Goal: Task Accomplishment & Management: Use online tool/utility

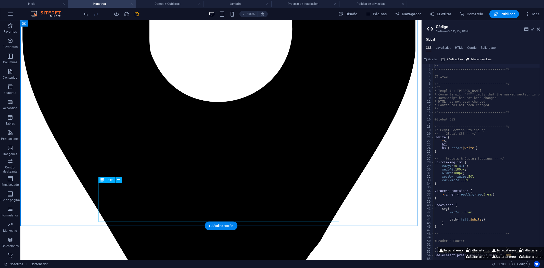
scroll to position [453, 0]
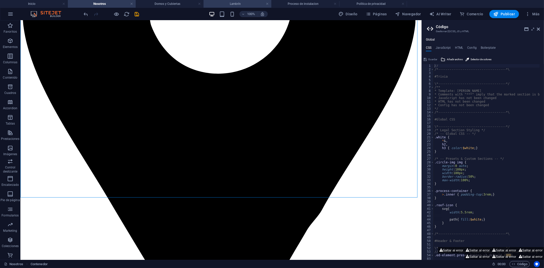
click at [234, 4] on h4 "Lambrín" at bounding box center [238, 4] width 68 height 6
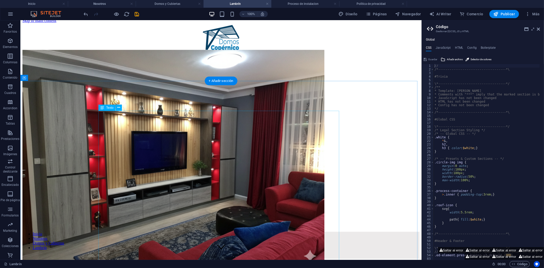
scroll to position [0, 0]
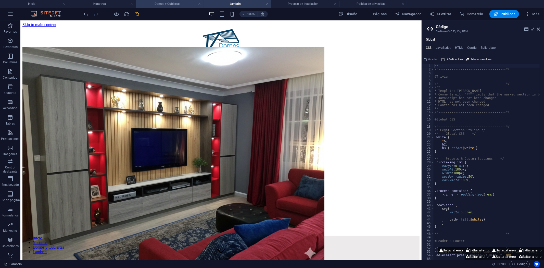
click at [167, 4] on h4 "Domos y Cubiertas" at bounding box center [170, 4] width 68 height 6
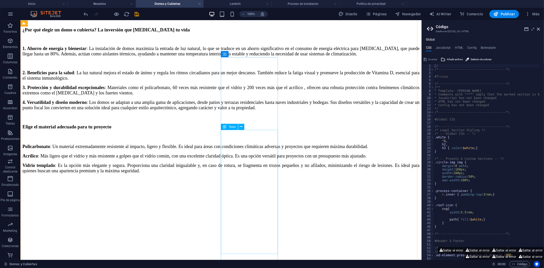
scroll to position [1574, 0]
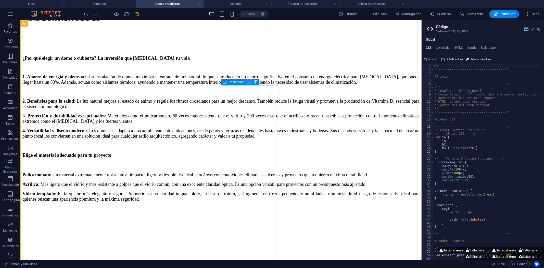
click at [251, 83] on icon at bounding box center [250, 82] width 3 height 5
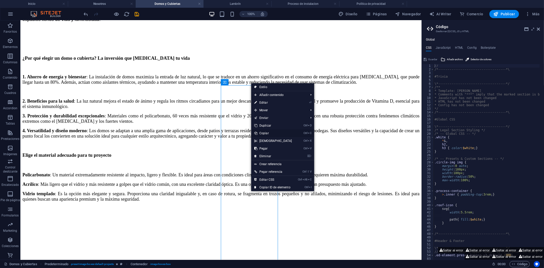
click at [273, 134] on link "Ctrl C Copiar" at bounding box center [273, 133] width 44 height 8
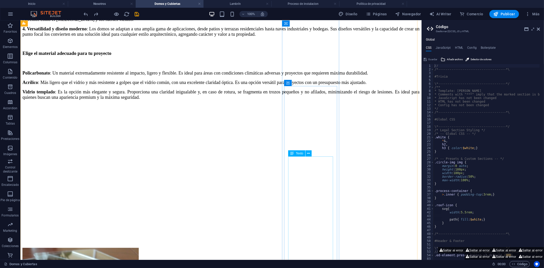
scroll to position [1657, 0]
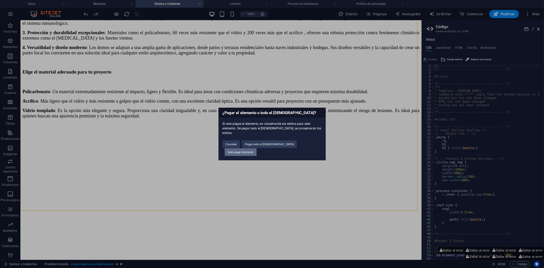
click at [257, 148] on button "Solo pegar elemento" at bounding box center [241, 152] width 32 height 8
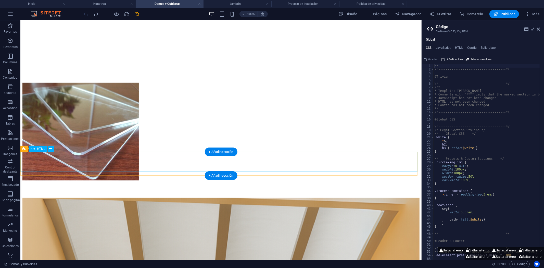
scroll to position [1716, 0]
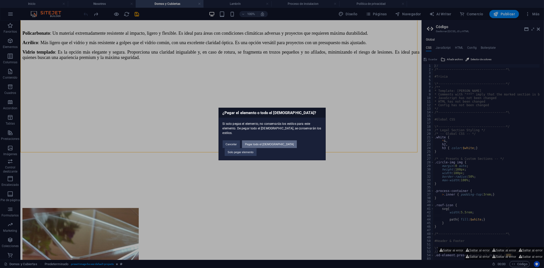
click at [274, 145] on button "Pegar todo el [DEMOGRAPHIC_DATA]" at bounding box center [269, 144] width 55 height 8
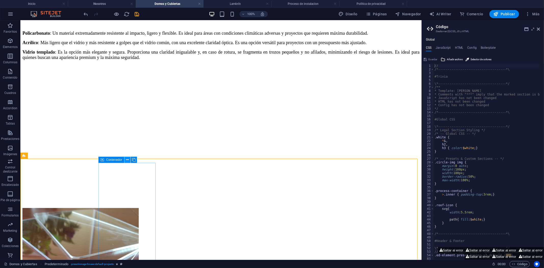
click at [127, 161] on icon at bounding box center [127, 159] width 3 height 5
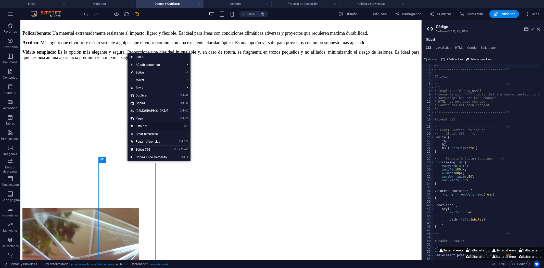
click at [141, 128] on link "⌦ Eliminar" at bounding box center [150, 126] width 44 height 8
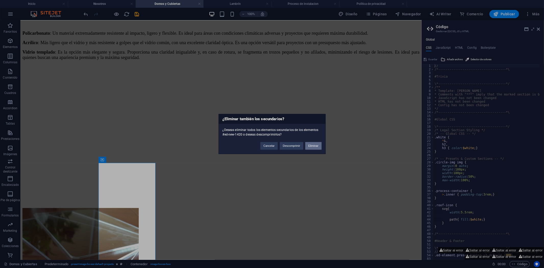
click at [318, 146] on button "Eliminar" at bounding box center [313, 146] width 16 height 8
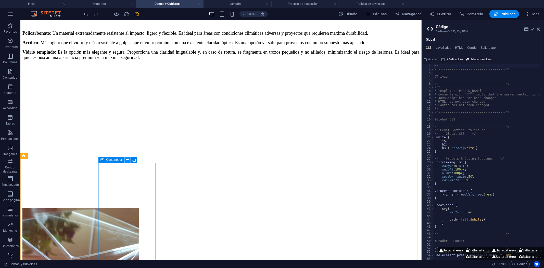
click at [126, 159] on icon at bounding box center [127, 159] width 3 height 5
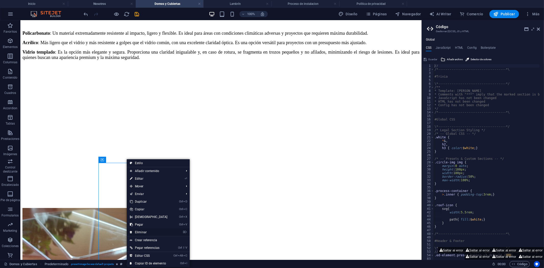
click at [145, 233] on link "⌦ Eliminar" at bounding box center [149, 232] width 44 height 8
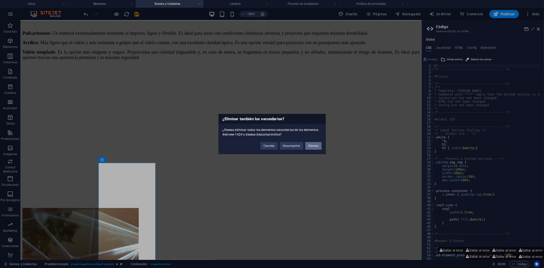
click at [313, 148] on button "Eliminar" at bounding box center [313, 146] width 16 height 8
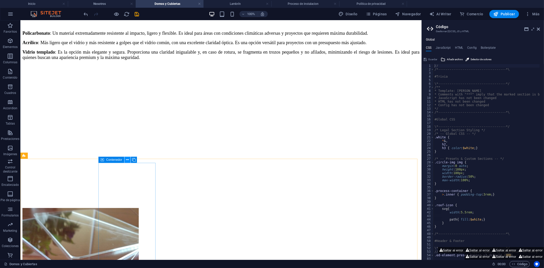
click at [124, 159] on button at bounding box center [127, 160] width 6 height 6
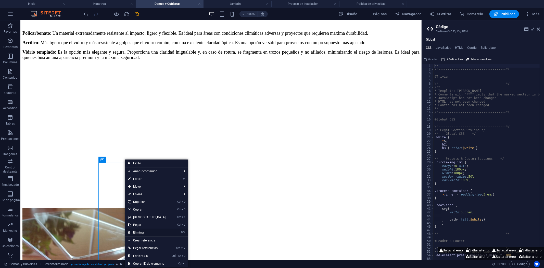
click at [142, 231] on link "⌦ Eliminar" at bounding box center [147, 233] width 44 height 8
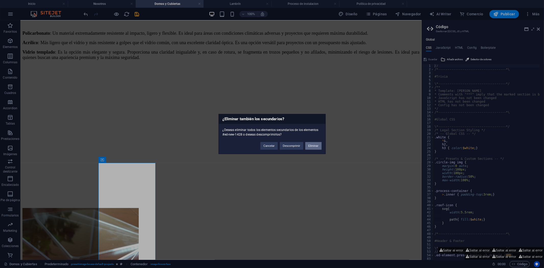
click at [309, 148] on button "Eliminar" at bounding box center [313, 146] width 16 height 8
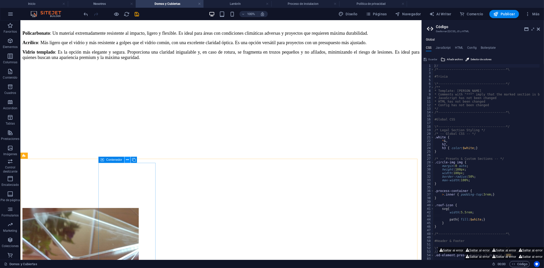
click at [126, 158] on icon at bounding box center [127, 159] width 3 height 5
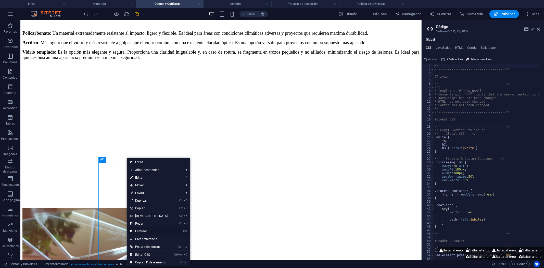
click at [144, 232] on link "⌦ Eliminar" at bounding box center [149, 231] width 44 height 8
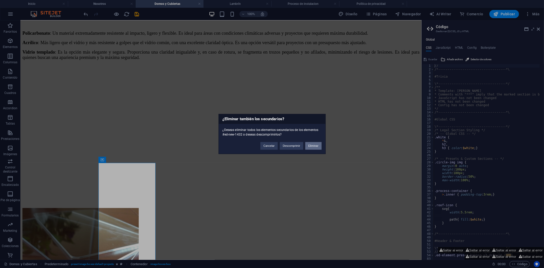
click at [318, 146] on button "Eliminar" at bounding box center [313, 146] width 16 height 8
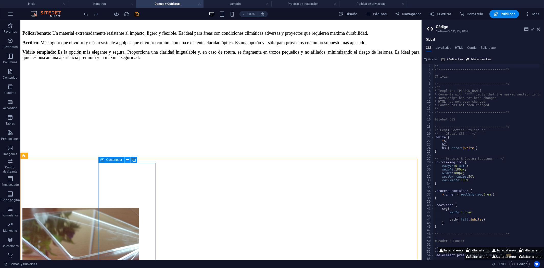
click at [126, 161] on icon at bounding box center [127, 159] width 3 height 5
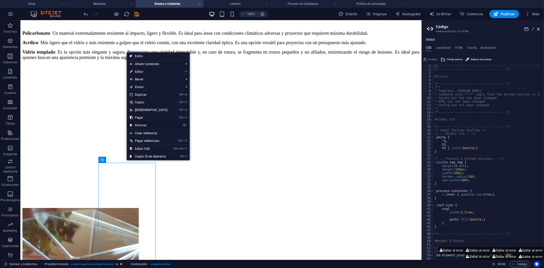
click at [144, 126] on link "⌦ Eliminar" at bounding box center [149, 125] width 44 height 8
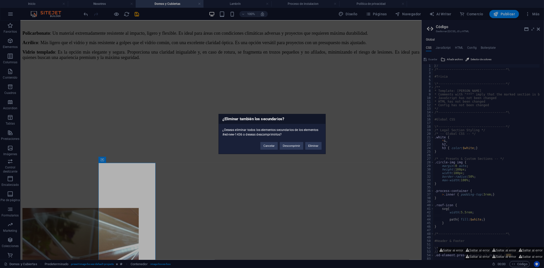
click at [314, 149] on div "Cancelar Descomprimir Eliminar" at bounding box center [291, 143] width 69 height 13
click at [312, 147] on button "Eliminar" at bounding box center [313, 146] width 16 height 8
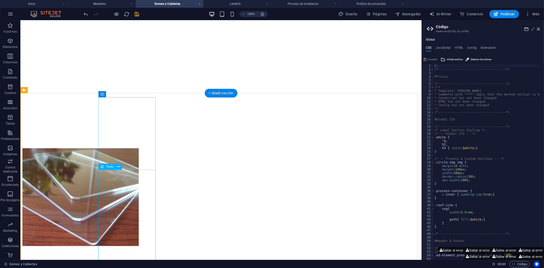
scroll to position [1773, 0]
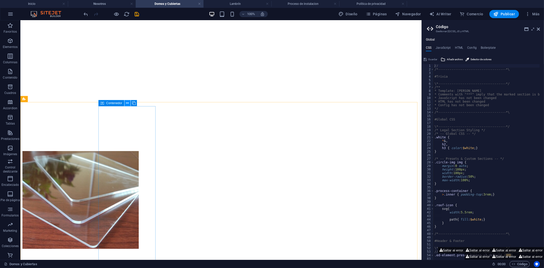
click at [127, 104] on icon at bounding box center [127, 102] width 3 height 5
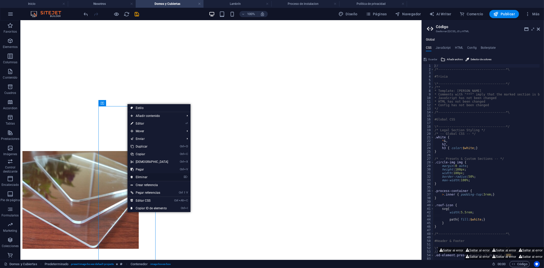
click at [160, 177] on link "⌦ Eliminar" at bounding box center [150, 177] width 44 height 8
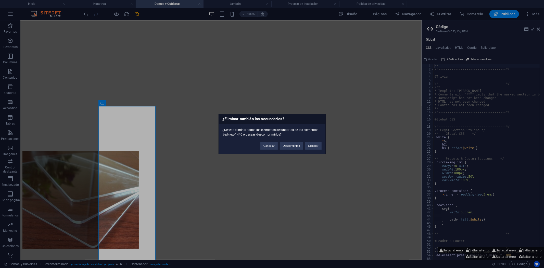
drag, startPoint x: 313, startPoint y: 147, endPoint x: 297, endPoint y: 147, distance: 16.1
click at [314, 148] on button "Eliminar" at bounding box center [313, 146] width 16 height 8
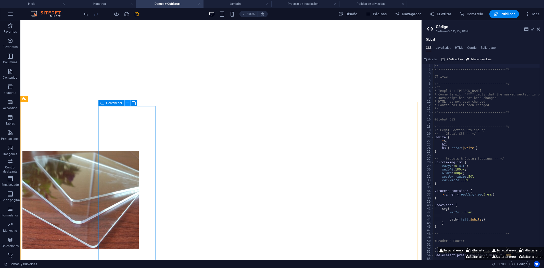
click at [128, 103] on icon at bounding box center [127, 102] width 3 height 5
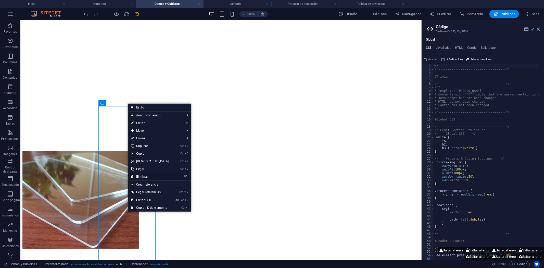
click at [148, 177] on link "⌦ Eliminar" at bounding box center [150, 177] width 44 height 8
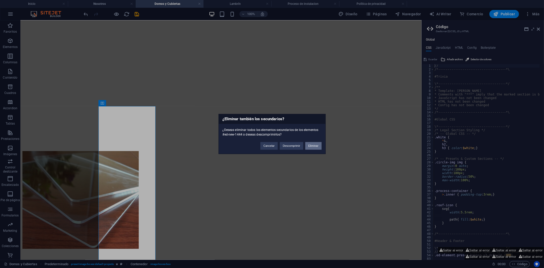
drag, startPoint x: 313, startPoint y: 144, endPoint x: 264, endPoint y: 125, distance: 52.6
click at [313, 144] on button "Eliminar" at bounding box center [313, 146] width 16 height 8
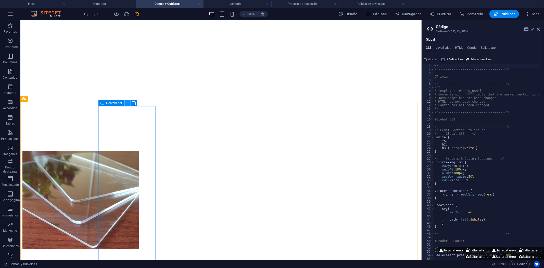
click at [129, 104] on icon at bounding box center [127, 102] width 3 height 5
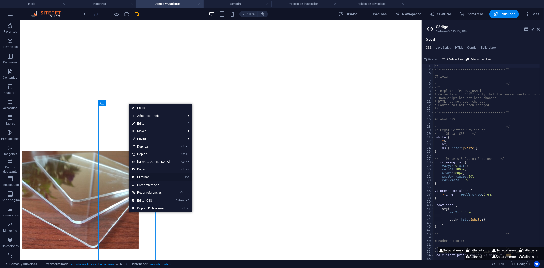
click at [162, 178] on link "⌦ Eliminar" at bounding box center [151, 177] width 44 height 8
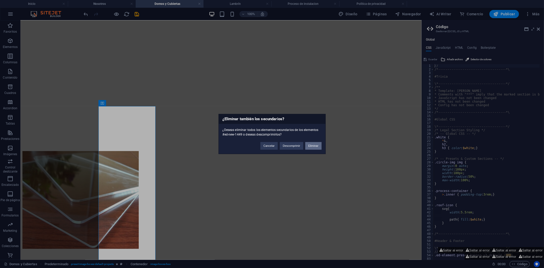
drag, startPoint x: 313, startPoint y: 148, endPoint x: 293, endPoint y: 128, distance: 28.9
click at [313, 148] on button "Eliminar" at bounding box center [313, 146] width 16 height 8
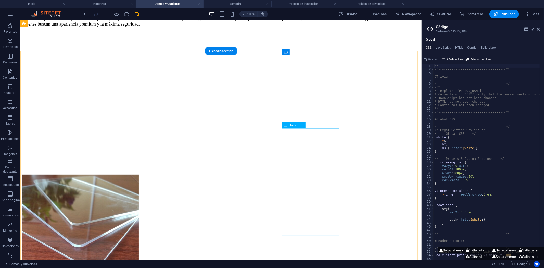
scroll to position [1744, 0]
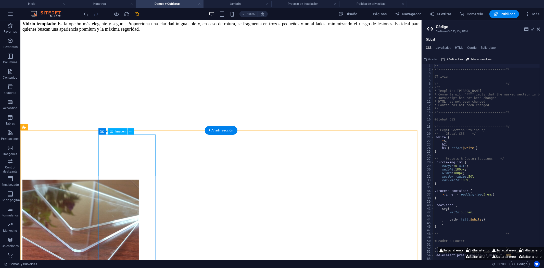
select select "%"
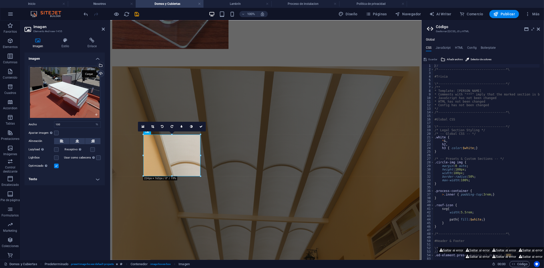
click at [100, 75] on div "Cargar" at bounding box center [100, 74] width 8 height 8
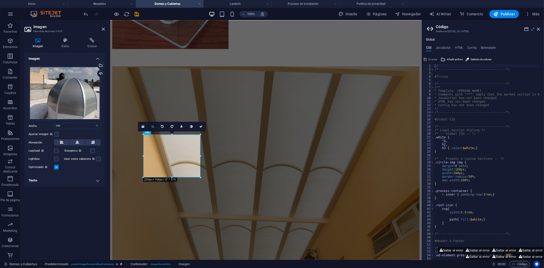
click at [152, 125] on icon at bounding box center [152, 126] width 3 height 3
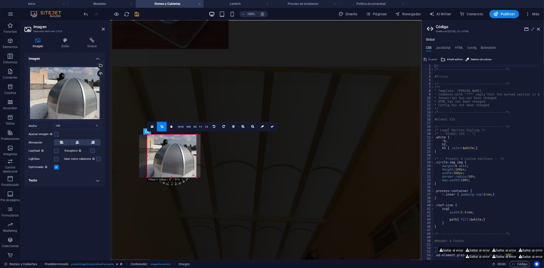
drag, startPoint x: 143, startPoint y: 156, endPoint x: 151, endPoint y: 157, distance: 8.0
click at [151, 157] on div "180 170 160 150 140 130 120 110 100 90 80 70 60 50 40 30 20 10 0 -10 -20 -30 -4…" at bounding box center [171, 155] width 49 height 43
click at [171, 175] on div at bounding box center [171, 175] width 49 height 2
click at [273, 124] on link at bounding box center [273, 127] width 10 height 10
type input "193"
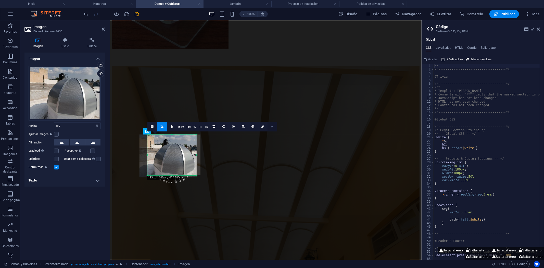
select select "px"
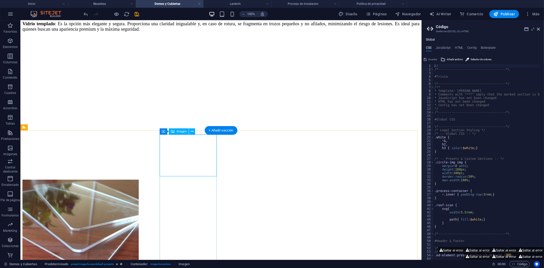
select select "%"
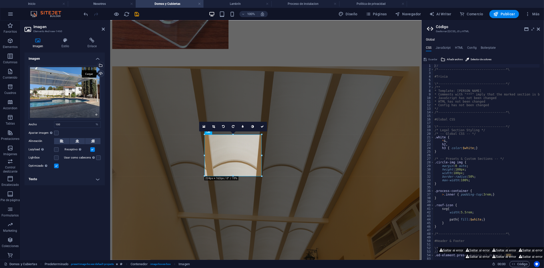
click at [100, 74] on div "Cargar" at bounding box center [100, 74] width 8 height 8
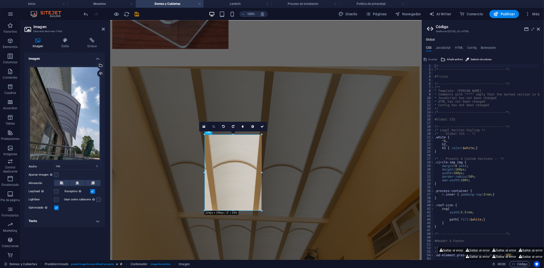
click at [215, 125] on icon at bounding box center [213, 126] width 3 height 3
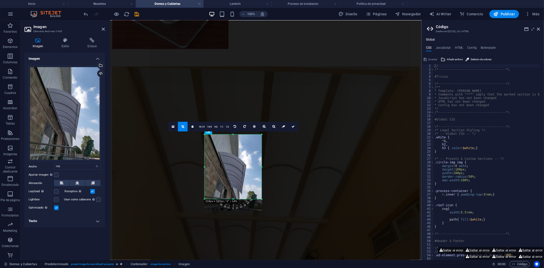
drag, startPoint x: 233, startPoint y: 210, endPoint x: 233, endPoint y: 199, distance: 11.5
click at [233, 199] on div at bounding box center [233, 199] width 57 height 2
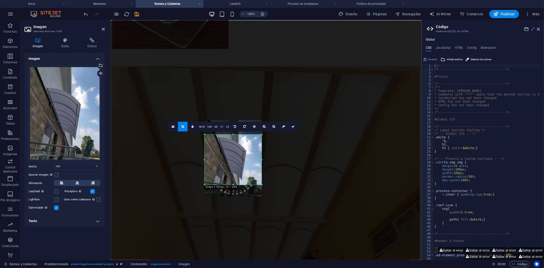
drag, startPoint x: 232, startPoint y: 134, endPoint x: 233, endPoint y: 149, distance: 14.3
click at [233, 149] on div "180 170 160 150 140 130 120 110 100 90 80 70 60 50 40 30 20 10 0 -10 -20 -30 -4…" at bounding box center [233, 159] width 57 height 50
drag, startPoint x: 232, startPoint y: 185, endPoint x: 235, endPoint y: 183, distance: 3.4
click at [235, 183] on div at bounding box center [233, 182] width 57 height 2
click at [263, 182] on div at bounding box center [261, 182] width 3 height 3
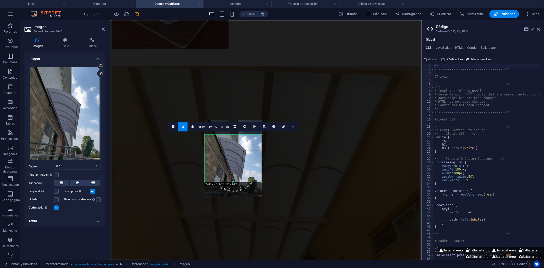
click at [293, 126] on icon at bounding box center [293, 126] width 3 height 3
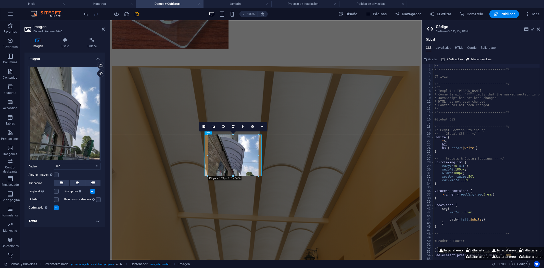
drag, startPoint x: 261, startPoint y: 182, endPoint x: 248, endPoint y: 176, distance: 14.7
type input "199"
select select "px"
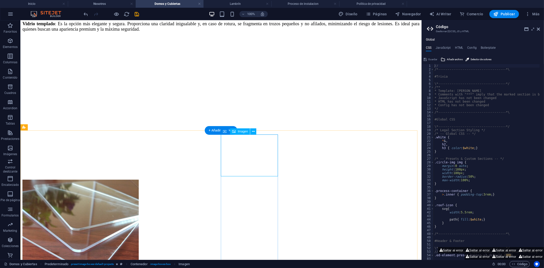
select select "%"
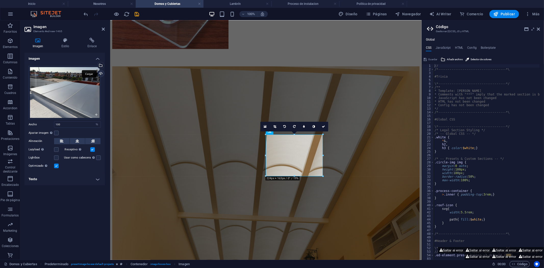
click at [100, 73] on div "Cargar" at bounding box center [100, 74] width 8 height 8
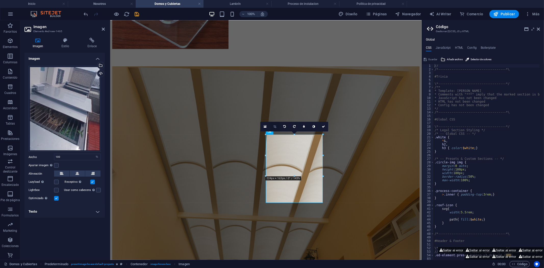
click at [276, 125] on icon at bounding box center [275, 126] width 3 height 3
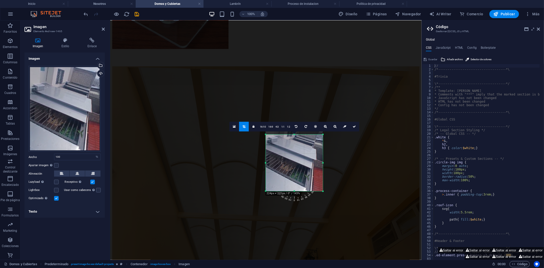
drag, startPoint x: 295, startPoint y: 134, endPoint x: 294, endPoint y: 146, distance: 11.8
click at [294, 146] on div "180 170 160 150 140 130 120 110 100 90 80 70 60 50 40 30 20 10 0 -10 -20 -30 -4…" at bounding box center [294, 162] width 57 height 57
click at [355, 126] on icon at bounding box center [354, 126] width 3 height 3
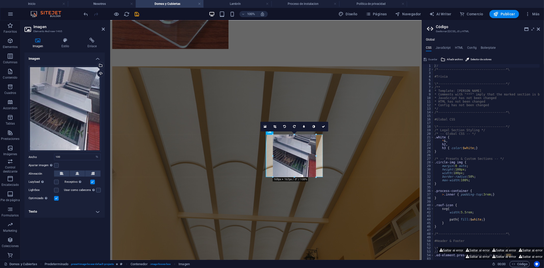
drag, startPoint x: 322, startPoint y: 190, endPoint x: 199, endPoint y: 154, distance: 128.4
type input "169"
select select "px"
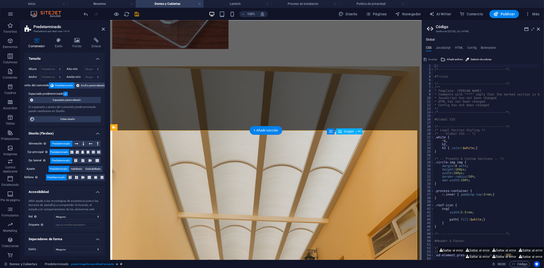
select select "px"
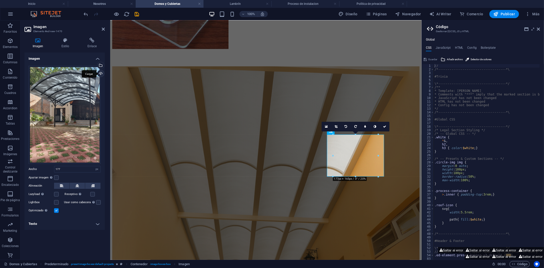
click at [98, 72] on div "Cargar" at bounding box center [100, 74] width 8 height 8
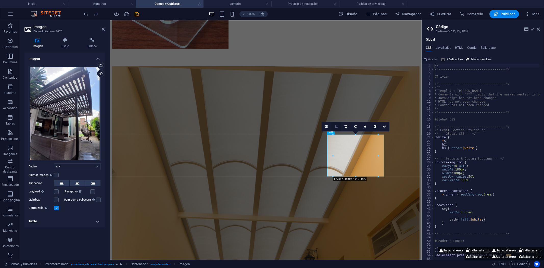
click at [337, 126] on icon at bounding box center [336, 126] width 3 height 3
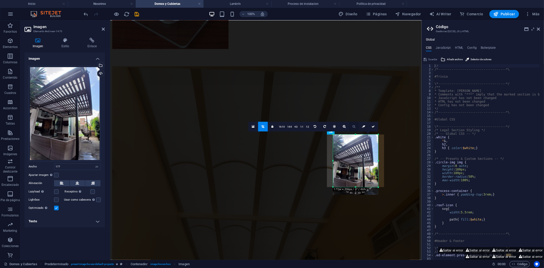
drag, startPoint x: 356, startPoint y: 134, endPoint x: 355, endPoint y: 123, distance: 10.5
click at [355, 134] on div "180 170 160 150 140 130 120 110 100 90 80 70 60 50 40 30 20 10 0 -10 -20 -30 -4…" at bounding box center [355, 160] width 45 height 53
drag, startPoint x: 355, startPoint y: 187, endPoint x: 356, endPoint y: 177, distance: 10.0
click at [356, 177] on div at bounding box center [355, 177] width 45 height 2
click at [373, 129] on link at bounding box center [374, 127] width 10 height 10
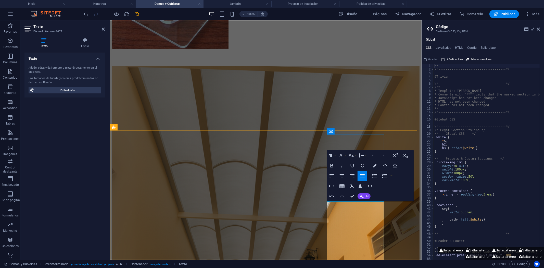
click at [344, 176] on icon "button" at bounding box center [342, 176] width 6 height 6
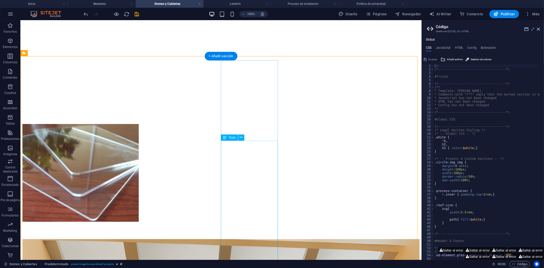
scroll to position [1886, 0]
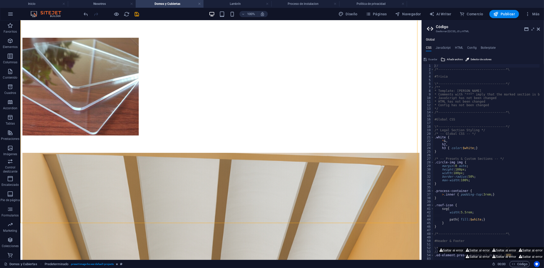
click at [133, 12] on div at bounding box center [111, 14] width 57 height 8
click at [139, 19] on div "100% Diseño Páginas Navegador AI Writer Comercio Publicar Más" at bounding box center [271, 14] width 543 height 12
click at [136, 17] on div at bounding box center [111, 14] width 57 height 8
click at [135, 16] on icon "save" at bounding box center [137, 14] width 6 height 6
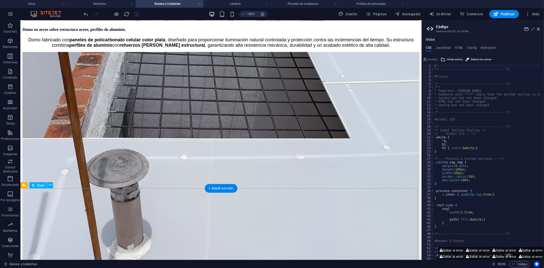
scroll to position [2381, 0]
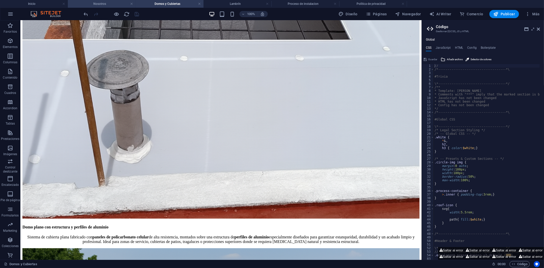
click at [105, 5] on h4 "Nosotros" at bounding box center [102, 4] width 68 height 6
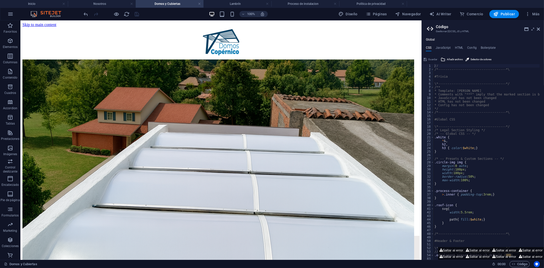
scroll to position [453, 0]
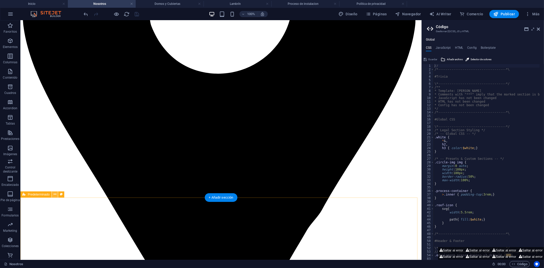
click at [54, 196] on icon at bounding box center [55, 194] width 3 height 5
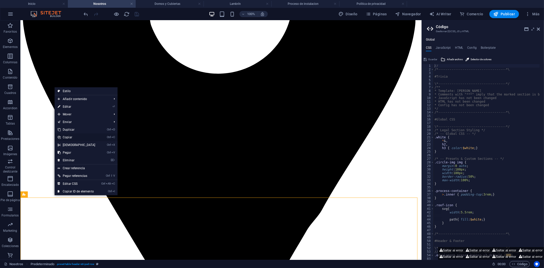
click at [71, 139] on link "Ctrl C Copiar" at bounding box center [77, 137] width 44 height 8
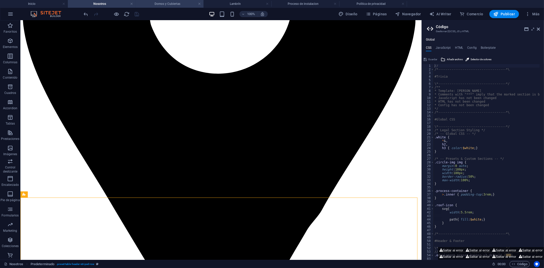
click at [173, 6] on h4 "Domos y Cubiertas" at bounding box center [170, 4] width 68 height 6
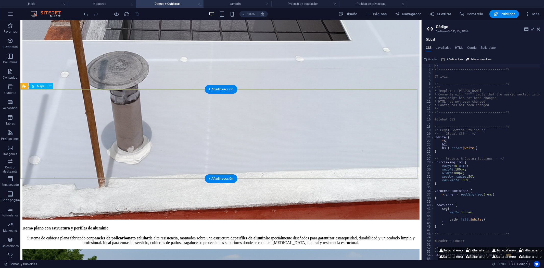
scroll to position [2353, 0]
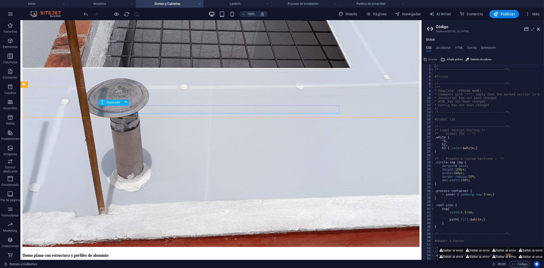
click at [131, 102] on div "Separador" at bounding box center [115, 102] width 34 height 6
click at [134, 12] on icon "save" at bounding box center [137, 14] width 6 height 6
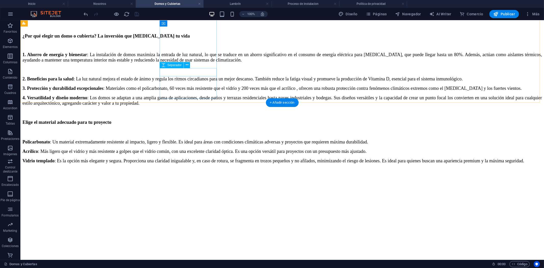
scroll to position [2013, 0]
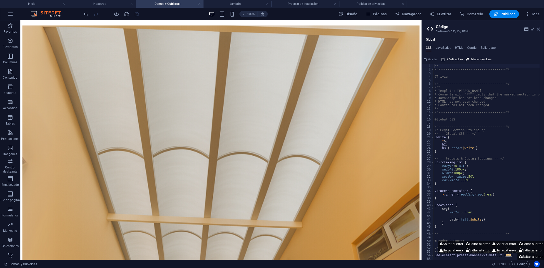
click at [538, 31] on icon at bounding box center [538, 29] width 3 height 4
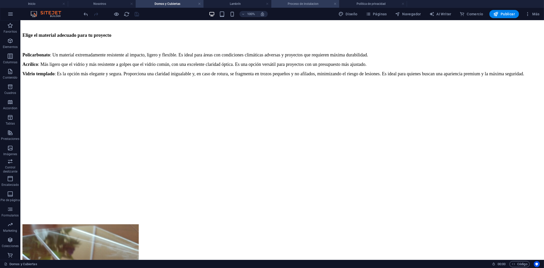
click at [315, 4] on h4 "Proceso de instalacion" at bounding box center [305, 4] width 68 height 6
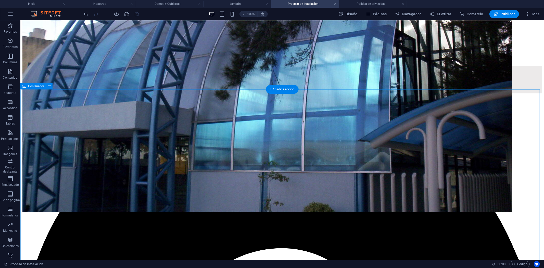
scroll to position [62, 0]
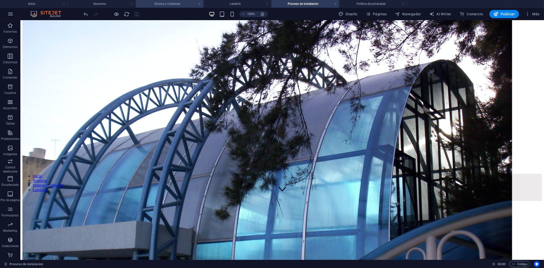
click at [162, 2] on h4 "Domos y Cubiertas" at bounding box center [170, 4] width 68 height 6
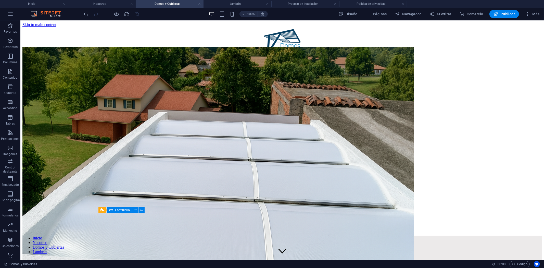
scroll to position [0, 0]
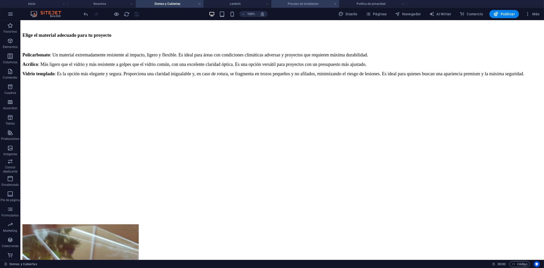
click at [298, 4] on h4 "Proceso de instalacion" at bounding box center [305, 4] width 68 height 6
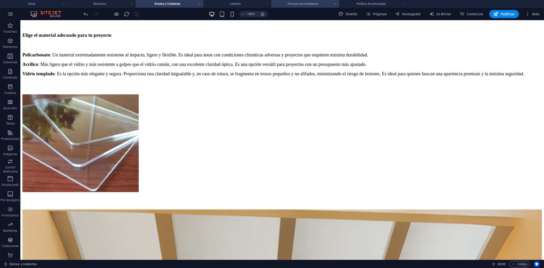
scroll to position [62, 0]
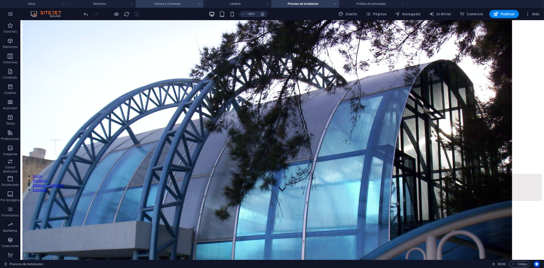
click at [164, 4] on h4 "Domos y Cubiertas" at bounding box center [170, 4] width 68 height 6
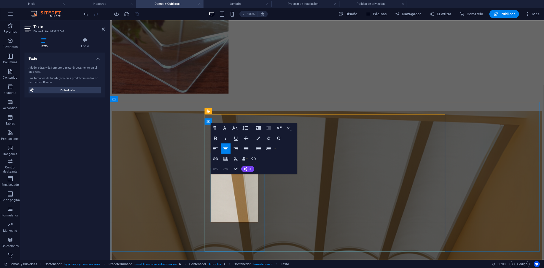
copy span "Establecemos los requisitos técnicos y los estándares de calidad necesarios par…"
click at [318, 1] on h4 "Proceso de instalacion" at bounding box center [305, 4] width 68 height 6
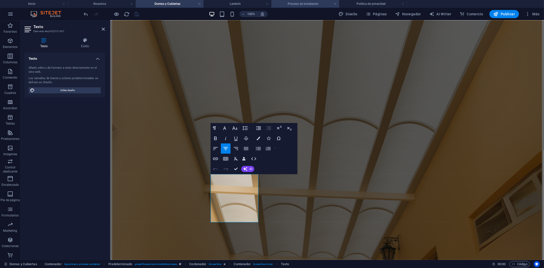
scroll to position [62, 0]
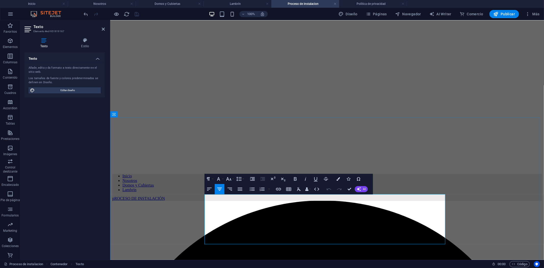
drag, startPoint x: 355, startPoint y: 235, endPoint x: 315, endPoint y: 222, distance: 41.9
drag, startPoint x: 354, startPoint y: 239, endPoint x: 384, endPoint y: 209, distance: 42.2
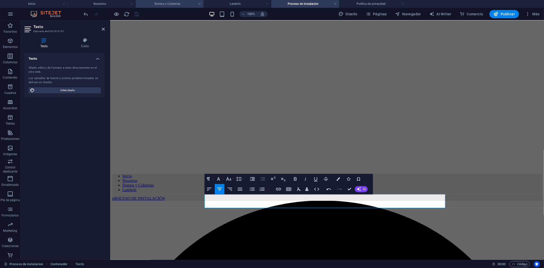
click at [162, 3] on h4 "Domos y Cubiertas" at bounding box center [170, 4] width 68 height 6
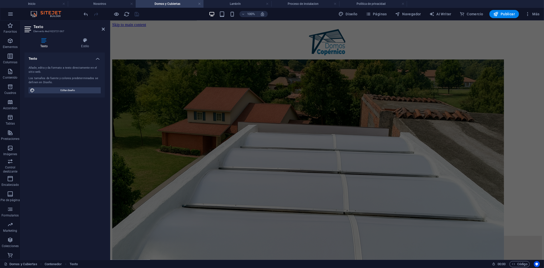
scroll to position [0, 0]
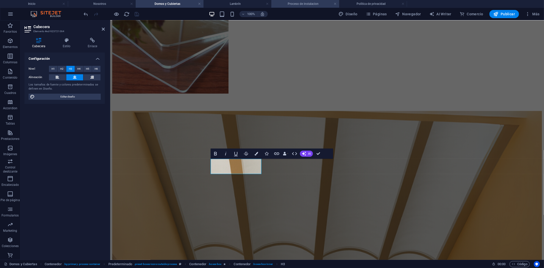
click at [307, 5] on h4 "Proceso de instalacion" at bounding box center [305, 4] width 68 height 6
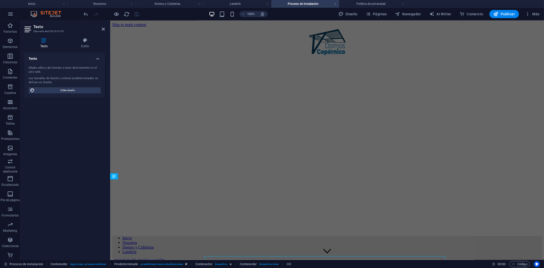
scroll to position [62, 0]
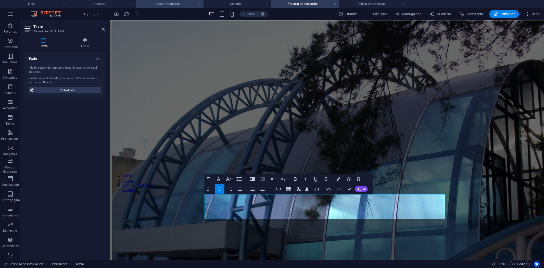
click at [163, 6] on h4 "Domos y Cubiertas" at bounding box center [170, 4] width 68 height 6
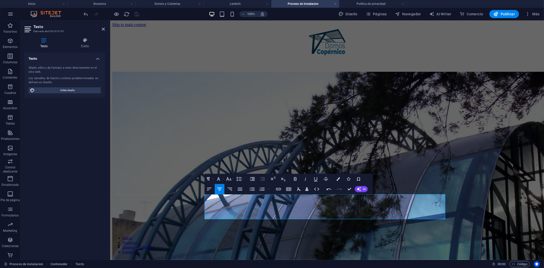
scroll to position [2013, 0]
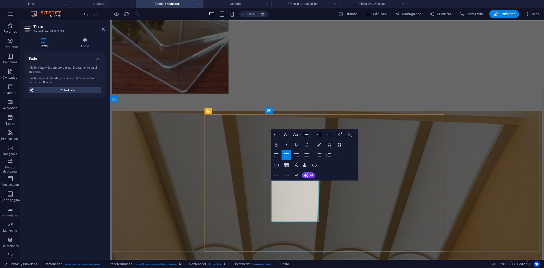
copy span "Planificamos la estética y los aspectos técnicos del proyecto, incluyendo la se…"
click at [307, 3] on h4 "Proceso de instalacion" at bounding box center [305, 4] width 68 height 6
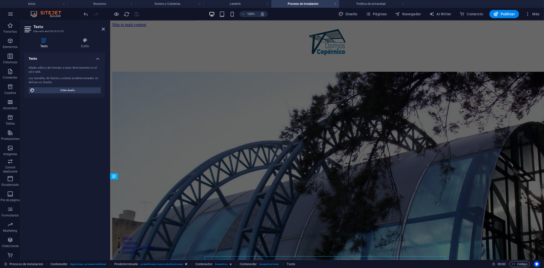
scroll to position [62, 0]
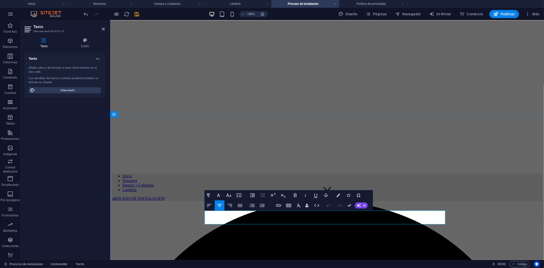
click at [161, 3] on h4 "Domos y Cubiertas" at bounding box center [170, 4] width 68 height 6
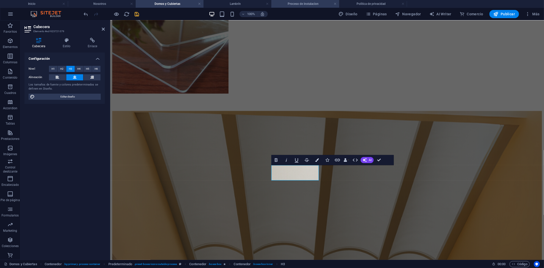
click at [309, 0] on li "Proceso de instalacion" at bounding box center [305, 4] width 68 height 8
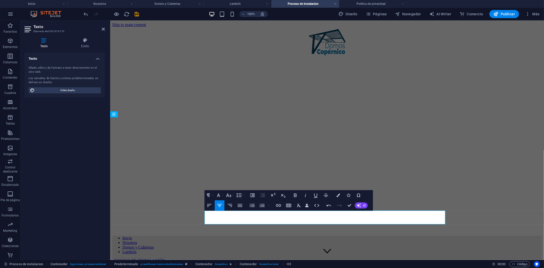
scroll to position [62, 0]
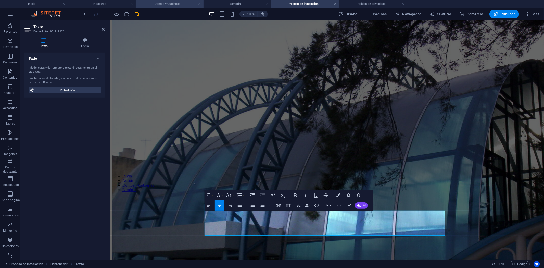
click at [166, 3] on h4 "Domos y Cubiertas" at bounding box center [170, 4] width 68 height 6
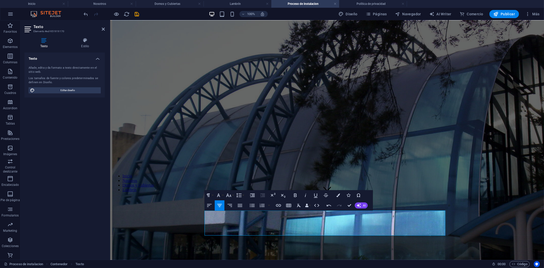
scroll to position [0, 0]
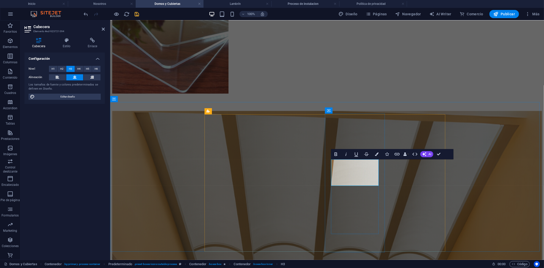
click at [299, 3] on h4 "Proceso de instalacion" at bounding box center [305, 4] width 68 height 6
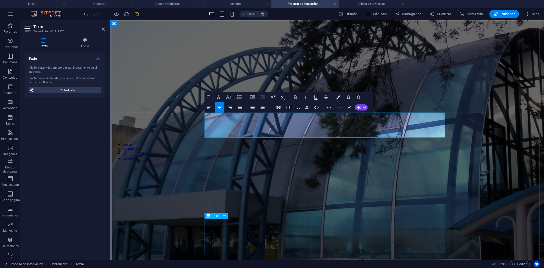
scroll to position [175, 0]
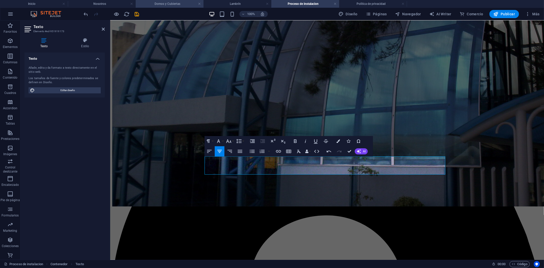
click at [171, 1] on li "Domos y Cubiertas" at bounding box center [170, 4] width 68 height 8
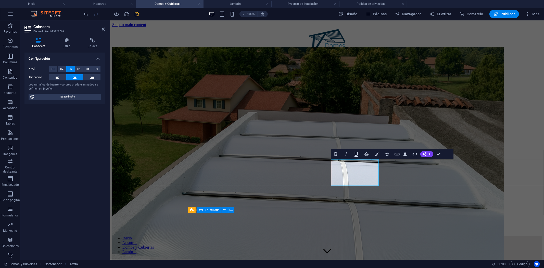
scroll to position [0, 0]
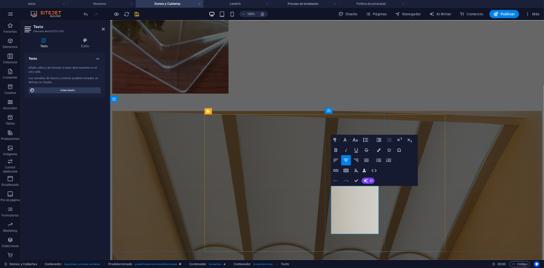
click at [301, 3] on h4 "Proceso de instalacion" at bounding box center [305, 4] width 68 height 6
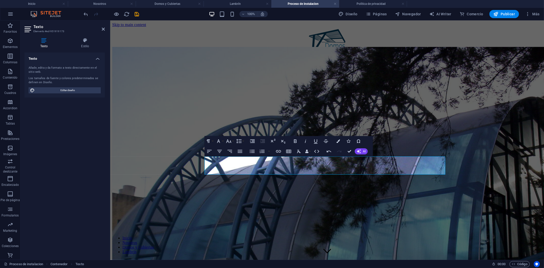
scroll to position [175, 0]
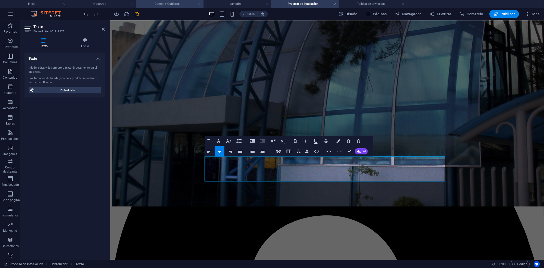
click at [172, 6] on h4 "Domos y Cubiertas" at bounding box center [170, 4] width 68 height 6
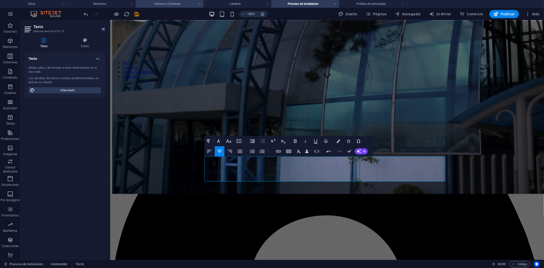
scroll to position [0, 0]
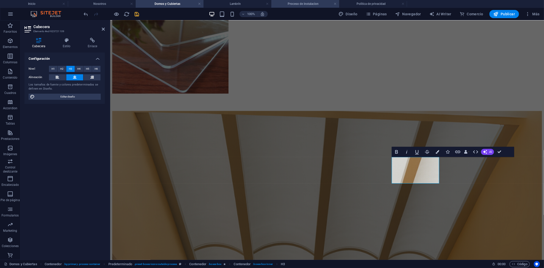
click at [296, 5] on h4 "Proceso de instalacion" at bounding box center [305, 4] width 68 height 6
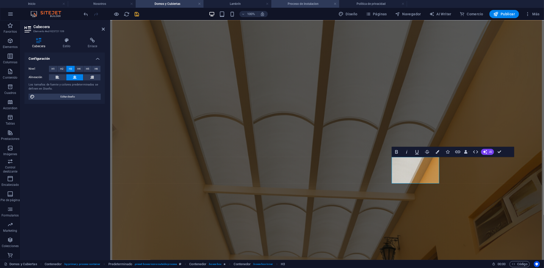
scroll to position [175, 0]
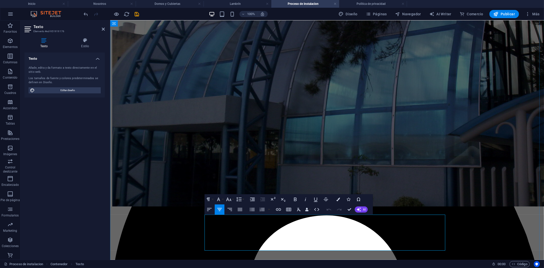
drag, startPoint x: 345, startPoint y: 247, endPoint x: 187, endPoint y: 205, distance: 162.9
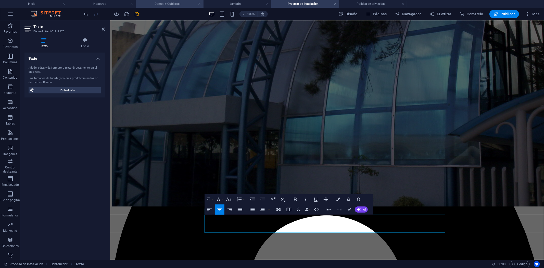
click at [184, 3] on h4 "Domos y Cubiertas" at bounding box center [170, 4] width 68 height 6
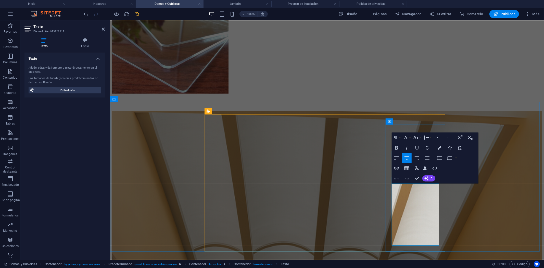
copy span "Llevamos a cabo el trabajo con profesionalismo, abarcando desde la preparación …"
click at [296, 7] on li "Proceso de instalacion" at bounding box center [305, 4] width 68 height 8
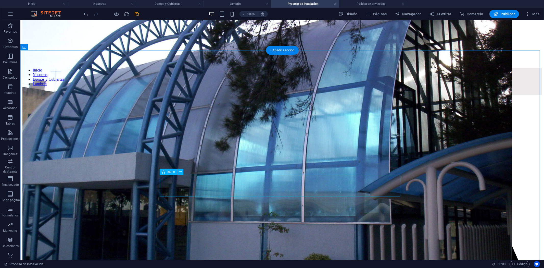
scroll to position [175, 0]
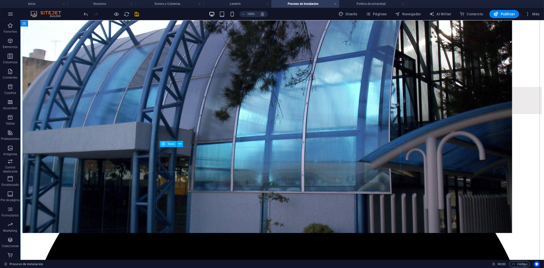
scroll to position [90, 0]
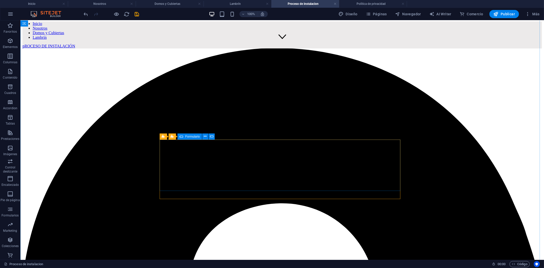
scroll to position [232, 0]
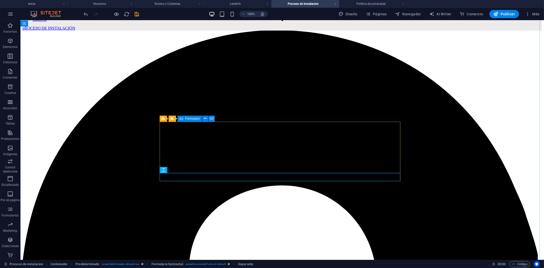
click at [163, 119] on icon at bounding box center [163, 119] width 3 height 6
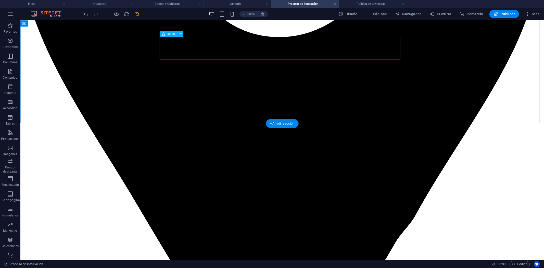
scroll to position [402, 0]
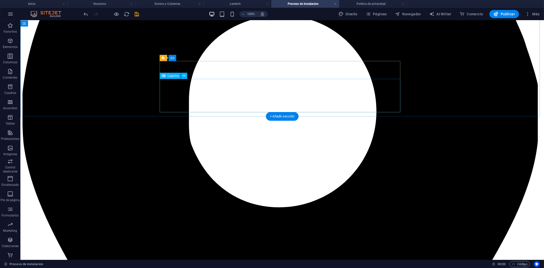
scroll to position [232, 0]
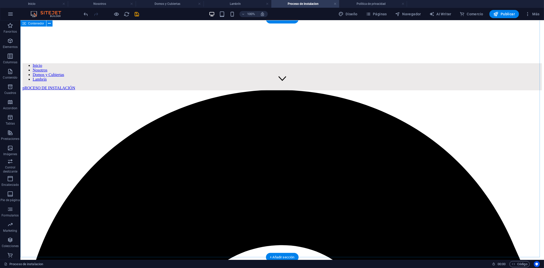
scroll to position [175, 0]
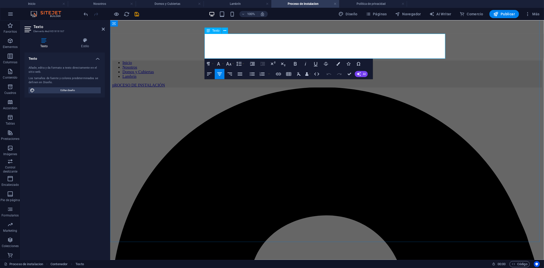
click at [227, 66] on icon "button" at bounding box center [229, 64] width 6 height 6
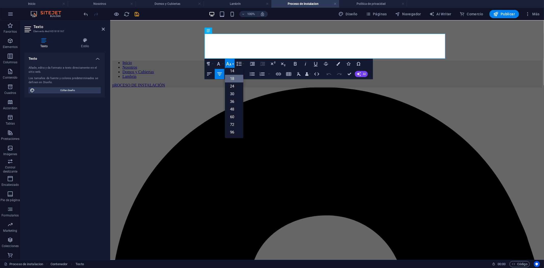
scroll to position [41, 0]
click at [221, 64] on icon "button" at bounding box center [219, 64] width 6 height 6
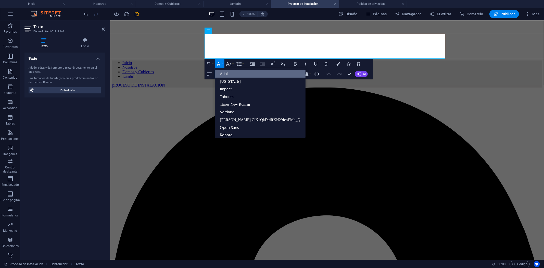
click at [222, 71] on link "Arial" at bounding box center [260, 74] width 91 height 8
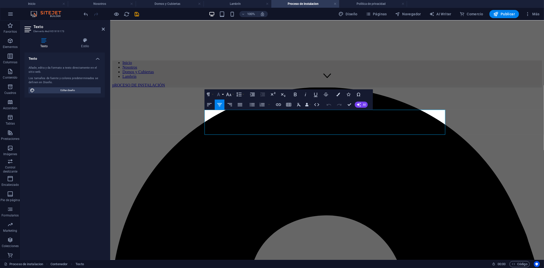
click at [218, 95] on icon "button" at bounding box center [218, 95] width 3 height 4
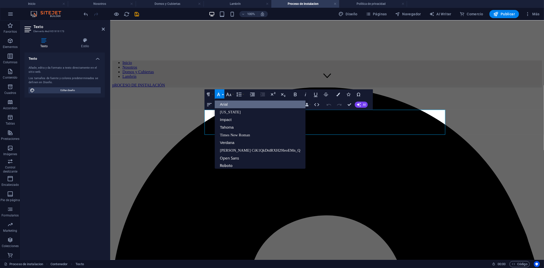
scroll to position [6, 0]
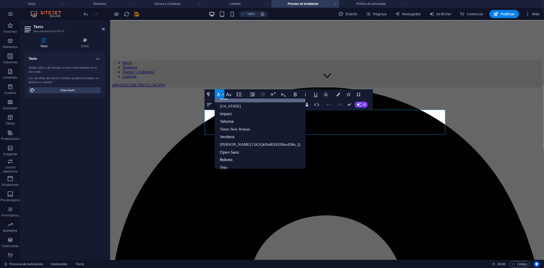
click at [227, 100] on link "Arial" at bounding box center [260, 99] width 91 height 8
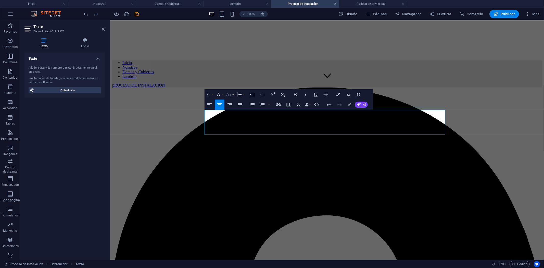
click at [229, 95] on icon "button" at bounding box center [228, 95] width 5 height 4
click at [232, 110] on link "18" at bounding box center [234, 110] width 18 height 8
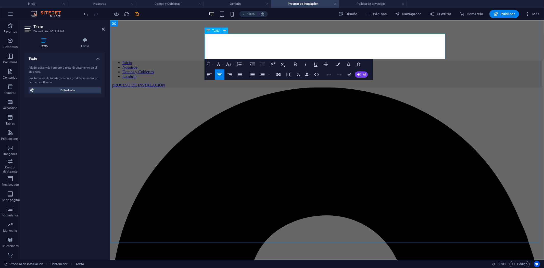
click at [219, 66] on icon "button" at bounding box center [219, 64] width 6 height 6
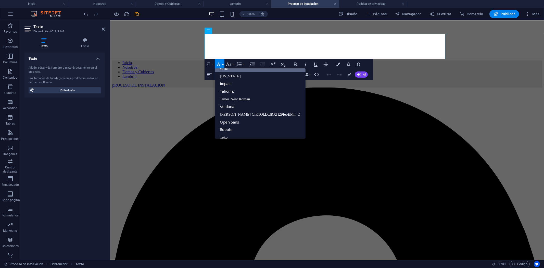
click at [224, 69] on link "Arial" at bounding box center [260, 69] width 91 height 8
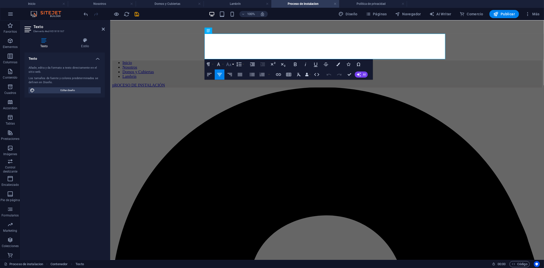
click at [227, 67] on icon "button" at bounding box center [229, 64] width 6 height 6
click at [230, 78] on link "18" at bounding box center [234, 79] width 18 height 8
drag, startPoint x: 184, startPoint y: 90, endPoint x: 274, endPoint y: 90, distance: 90.5
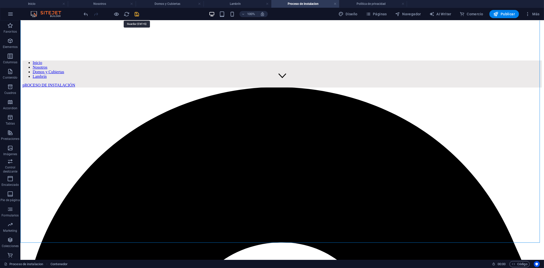
click at [137, 14] on icon "save" at bounding box center [137, 14] width 6 height 6
drag, startPoint x: 128, startPoint y: 98, endPoint x: 128, endPoint y: 91, distance: 7.1
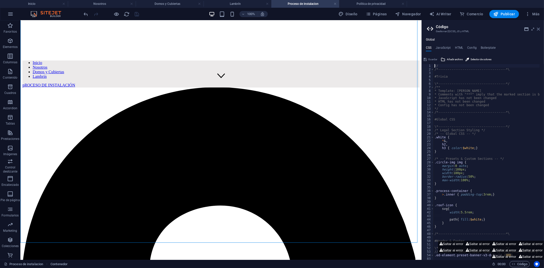
click at [539, 30] on icon at bounding box center [538, 29] width 3 height 4
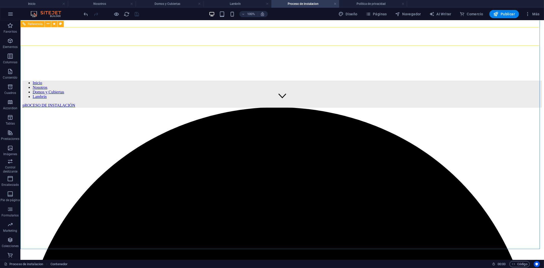
scroll to position [155, 0]
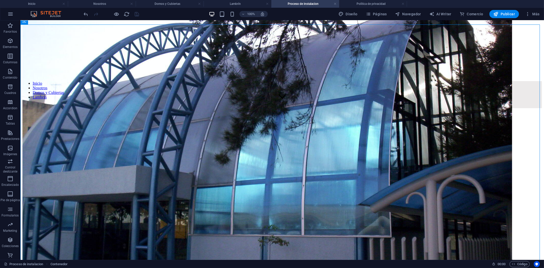
click at [544, 20] on header "100% Diseño Páginas Navegador AI Writer Comercio Publicar Más" at bounding box center [272, 14] width 544 height 13
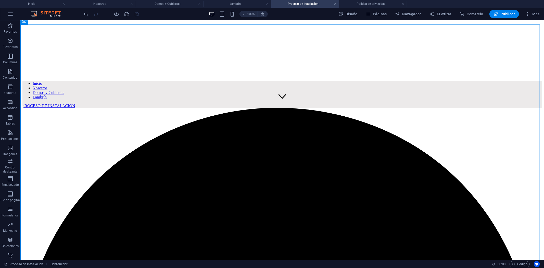
click at [544, 20] on header "100% Diseño Páginas Navegador AI Writer Comercio Publicar Más" at bounding box center [272, 14] width 544 height 13
click at [543, 0] on ul "Inicio Nosotros Domos y Cubiertas Lambrín Proceso de instalacion Política de pr…" at bounding box center [272, 4] width 544 height 8
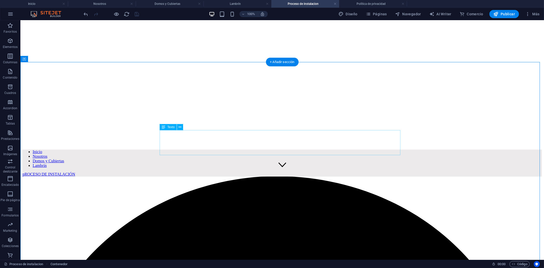
scroll to position [70, 0]
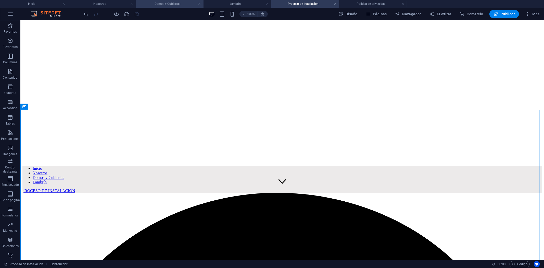
click at [176, 2] on h4 "Domos y Cubiertas" at bounding box center [170, 4] width 68 height 6
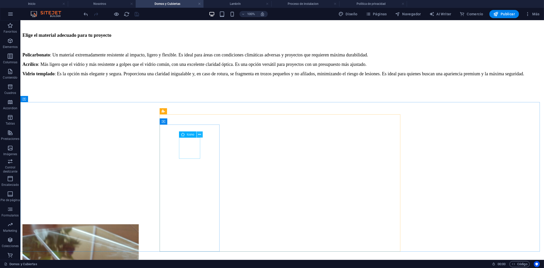
click at [201, 133] on button at bounding box center [200, 134] width 6 height 6
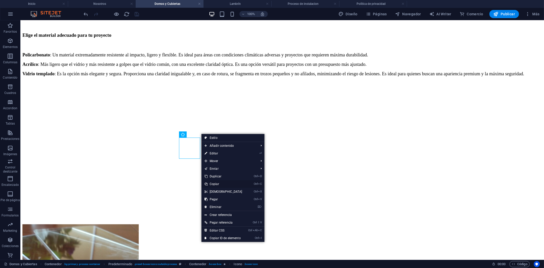
click at [220, 185] on link "Ctrl C Copiar" at bounding box center [223, 184] width 44 height 8
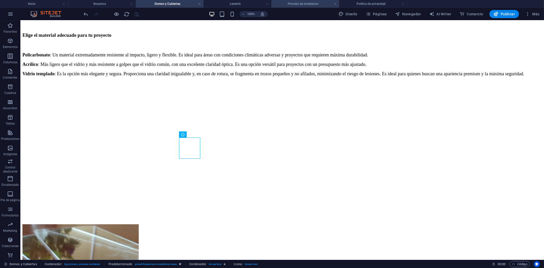
click at [300, 4] on h4 "Proceso de instalacion" at bounding box center [305, 4] width 68 height 6
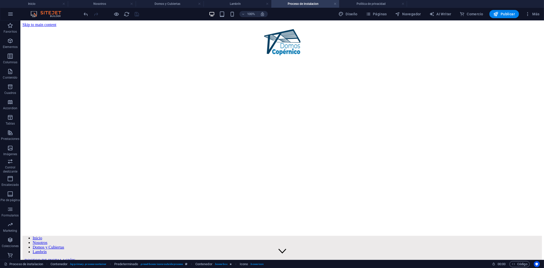
scroll to position [70, 0]
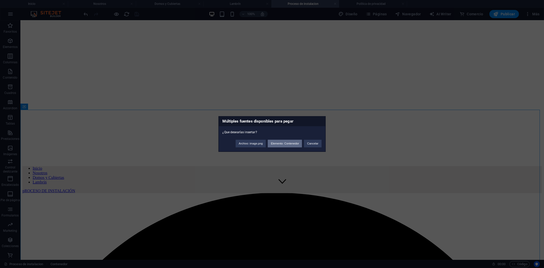
click at [275, 146] on button "Elemento: Contenedor" at bounding box center [285, 144] width 34 height 8
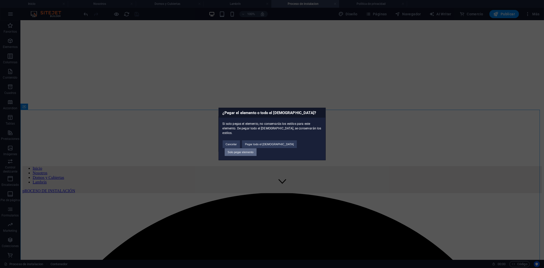
click at [257, 149] on button "Solo pegar elemento" at bounding box center [241, 152] width 32 height 8
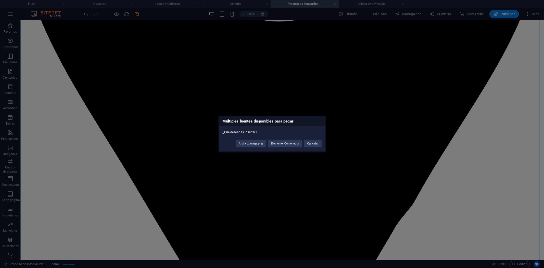
scroll to position [625, 0]
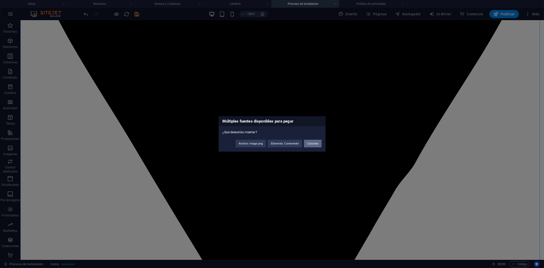
click at [312, 142] on button "Cancelar" at bounding box center [312, 144] width 17 height 8
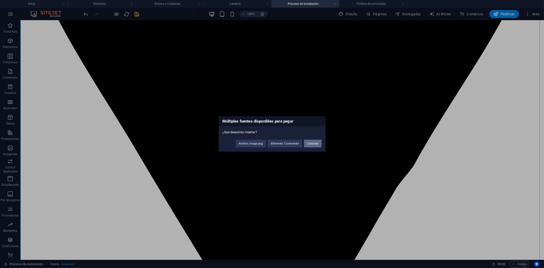
click at [313, 144] on button "Cancelar" at bounding box center [312, 144] width 17 height 8
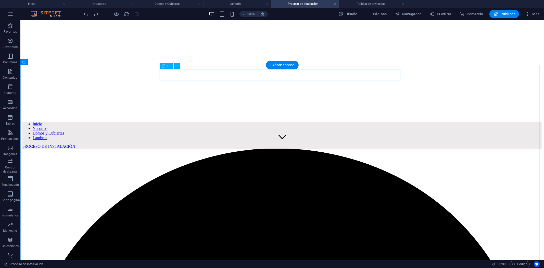
scroll to position [113, 0]
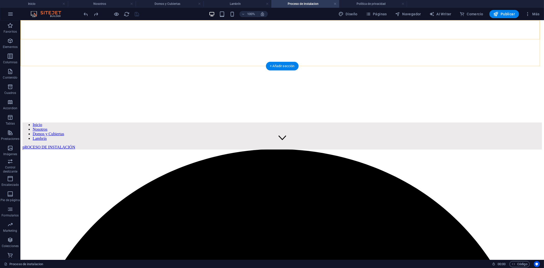
click at [190, 122] on nav "Inicio Nosotros Domos y Cubiertas Lambrín" at bounding box center [282, 131] width 520 height 18
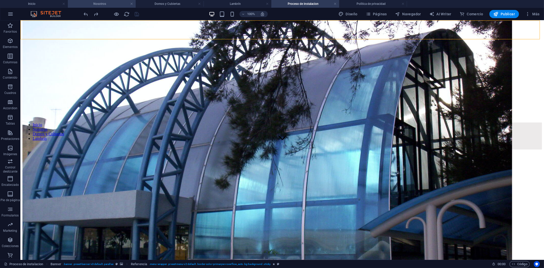
click at [101, 1] on li "Nosotros" at bounding box center [102, 4] width 68 height 8
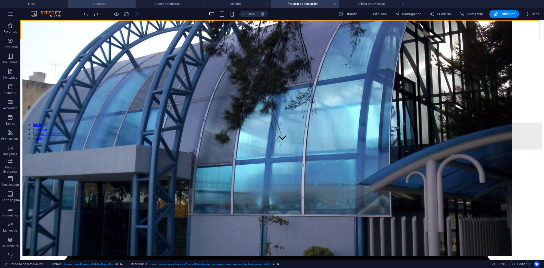
scroll to position [0, 0]
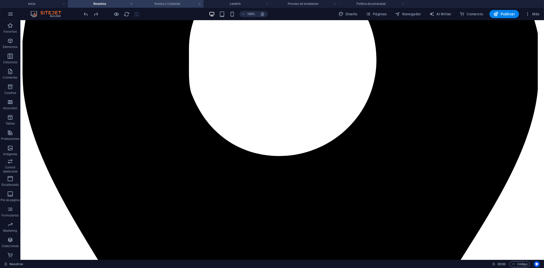
click at [178, 4] on h4 "Domos y Cubiertas" at bounding box center [170, 4] width 68 height 6
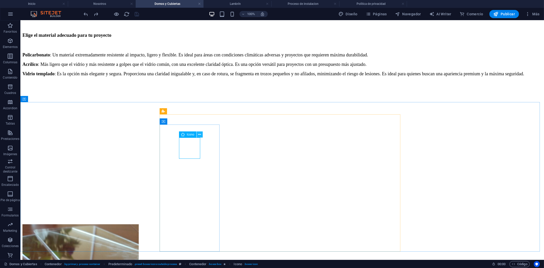
click at [200, 133] on icon at bounding box center [199, 134] width 3 height 5
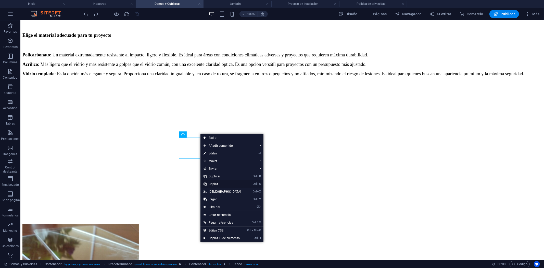
click at [216, 185] on link "Ctrl C Copiar" at bounding box center [222, 184] width 44 height 8
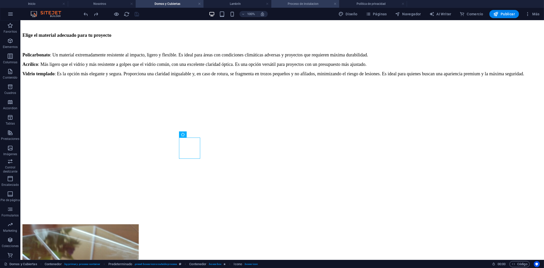
click at [301, 6] on h4 "Proceso de instalacion" at bounding box center [305, 4] width 68 height 6
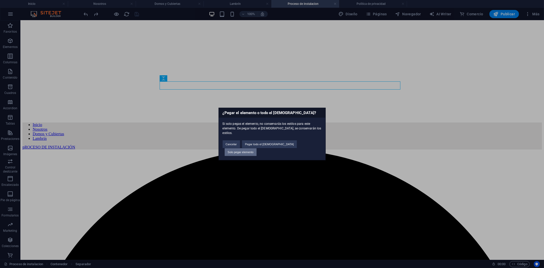
click at [257, 149] on button "Solo pegar elemento" at bounding box center [241, 152] width 32 height 8
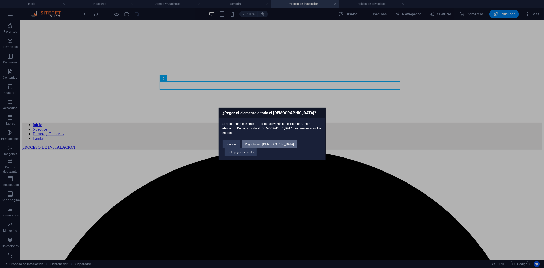
click at [273, 143] on button "Pegar todo el [DEMOGRAPHIC_DATA]" at bounding box center [269, 144] width 55 height 8
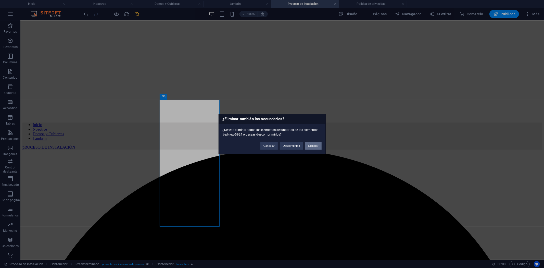
click at [317, 144] on button "Eliminar" at bounding box center [313, 146] width 16 height 8
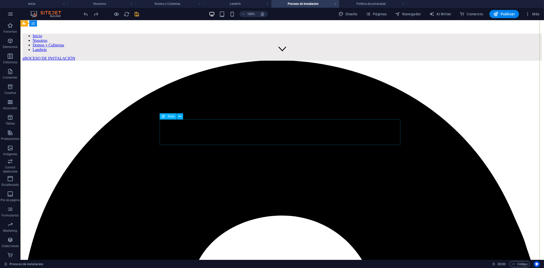
scroll to position [142, 0]
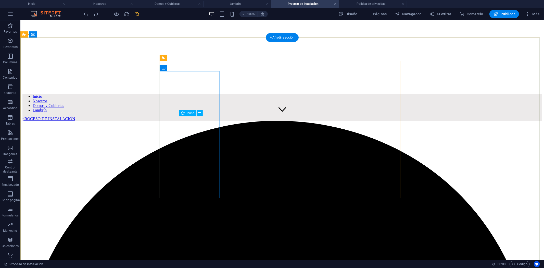
drag, startPoint x: 190, startPoint y: 131, endPoint x: 197, endPoint y: 126, distance: 8.9
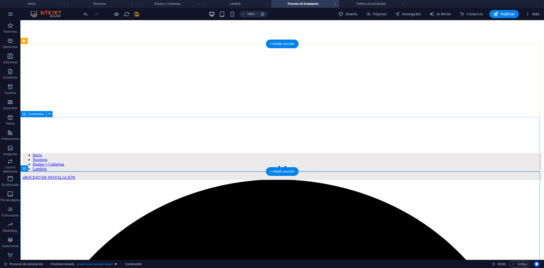
scroll to position [85, 0]
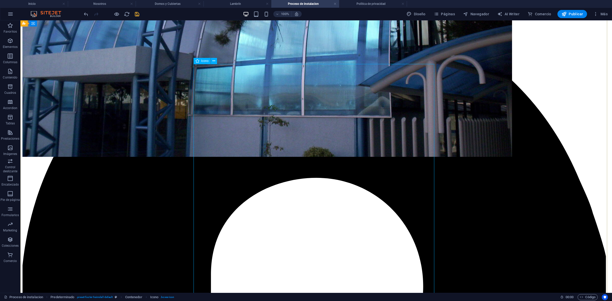
scroll to position [276, 0]
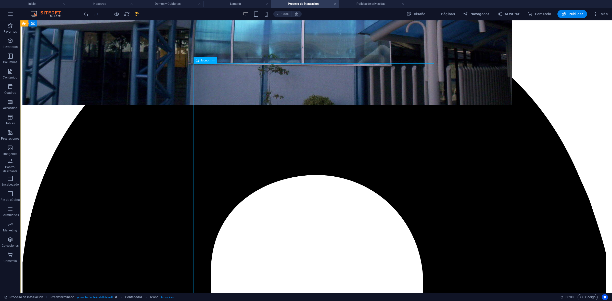
select select "xMidYMid"
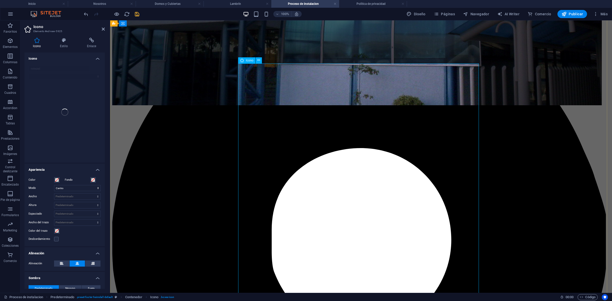
click at [258, 60] on icon at bounding box center [258, 60] width 3 height 5
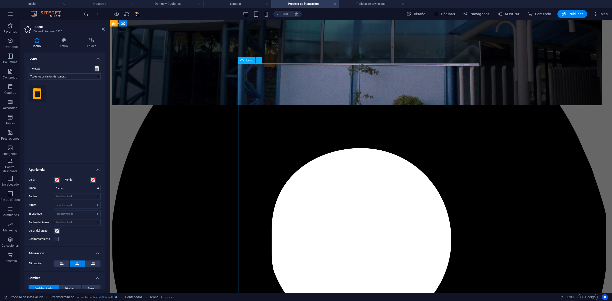
click at [259, 60] on icon at bounding box center [258, 60] width 3 height 5
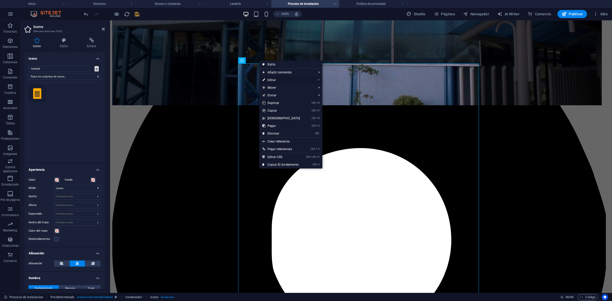
click at [277, 78] on link "⏎ Editar" at bounding box center [281, 80] width 44 height 8
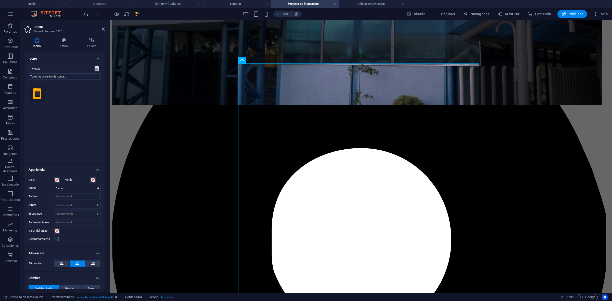
click at [44, 100] on button at bounding box center [37, 93] width 17 height 17
click at [39, 94] on icon at bounding box center [37, 93] width 8 height 11
click at [97, 70] on icon at bounding box center [97, 68] width 4 height 5
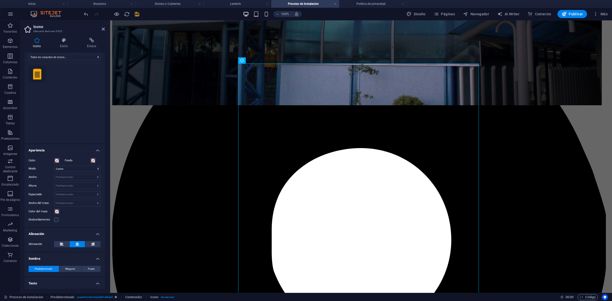
scroll to position [31, 0]
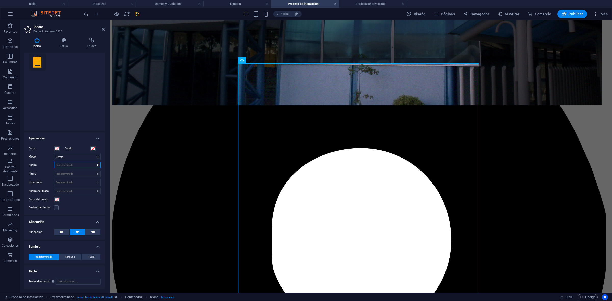
click at [61, 166] on select "Predeterminado automático px rem % em vh vw" at bounding box center [77, 165] width 46 height 6
select select "px"
click at [92, 162] on select "Predeterminado automático px rem % em vh vw" at bounding box center [77, 165] width 46 height 6
type input "100"
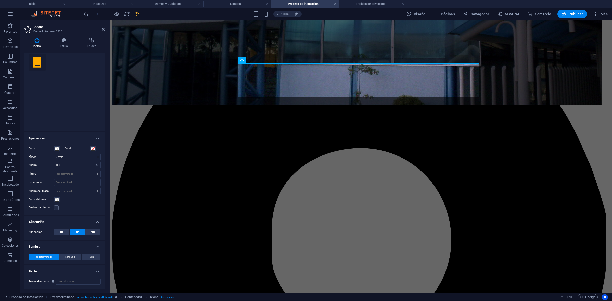
scroll to position [0, 0]
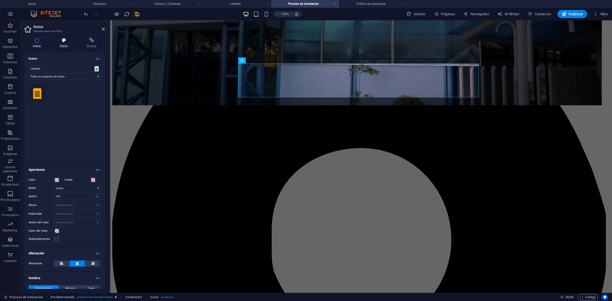
click at [66, 44] on h4 "Estilo" at bounding box center [65, 43] width 27 height 11
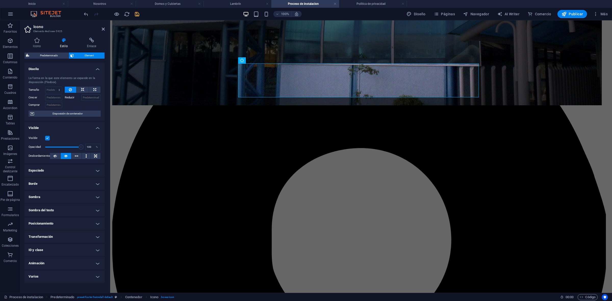
click at [39, 36] on div "Icono Estilo Enlace Icono notepad Todos los conjuntos de iconos... IcoFont Ioni…" at bounding box center [64, 163] width 88 height 259
click at [39, 40] on icon at bounding box center [36, 40] width 25 height 5
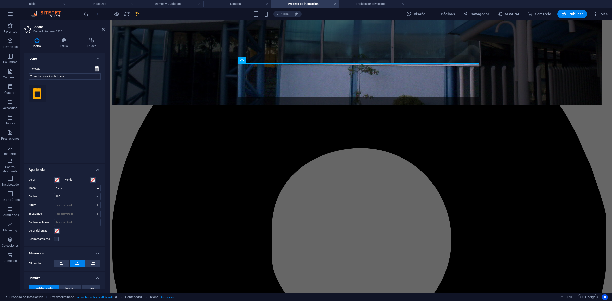
click at [38, 92] on icon at bounding box center [37, 93] width 8 height 11
click at [49, 77] on select "Todos los conjuntos de iconos... IcoFont Ionicons FontAwesome Brands FontAwesom…" at bounding box center [65, 76] width 72 height 6
click at [47, 70] on input "notepad" at bounding box center [59, 69] width 61 height 6
click at [56, 77] on select "Todos los conjuntos de iconos... IcoFont Ionicons FontAwesome Brands FontAwesom…" at bounding box center [65, 76] width 72 height 6
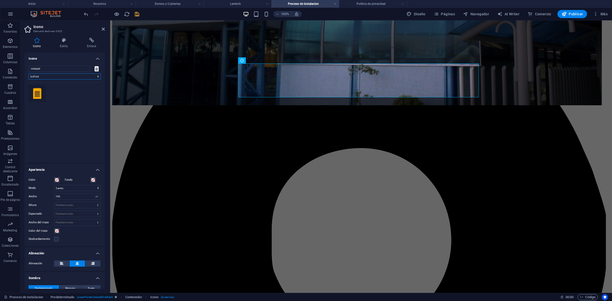
click at [29, 73] on select "Todos los conjuntos de iconos... IcoFont Ionicons FontAwesome Brands FontAwesom…" at bounding box center [65, 76] width 72 height 6
click at [53, 77] on select "Todos los conjuntos de iconos... IcoFont Ionicons FontAwesome Brands FontAwesom…" at bounding box center [65, 76] width 72 height 6
click at [29, 73] on select "Todos los conjuntos de iconos... IcoFont Ionicons FontAwesome Brands FontAwesom…" at bounding box center [65, 76] width 72 height 6
click at [54, 79] on select "Todos los conjuntos de iconos... IcoFont Ionicons FontAwesome Brands FontAwesom…" at bounding box center [65, 76] width 72 height 6
select select "icofont"
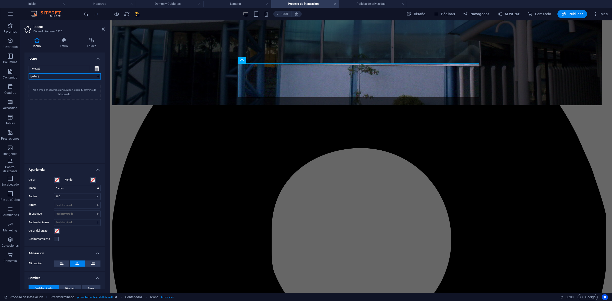
click at [29, 73] on select "Todos los conjuntos de iconos... IcoFont Ionicons FontAwesome Brands FontAwesom…" at bounding box center [65, 76] width 72 height 6
click at [54, 76] on select "Todos los conjuntos de iconos... IcoFont Ionicons FontAwesome Brands FontAwesom…" at bounding box center [65, 76] width 72 height 6
select select
click at [29, 73] on select "Todos los conjuntos de iconos... IcoFont Ionicons FontAwesome Brands FontAwesom…" at bounding box center [65, 76] width 72 height 6
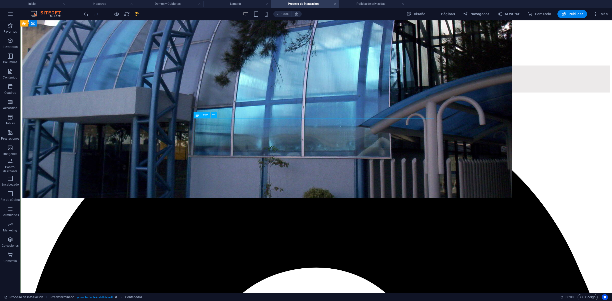
scroll to position [149, 0]
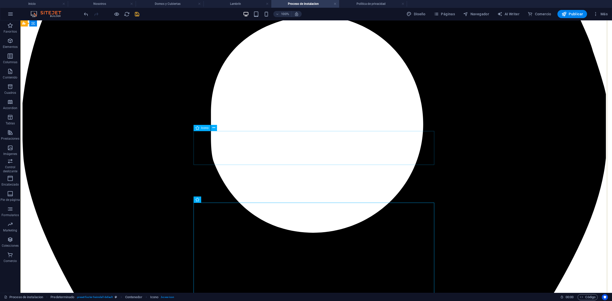
scroll to position [209, 0]
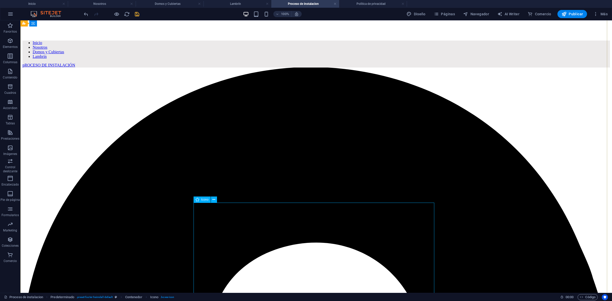
select select "xMidYMid"
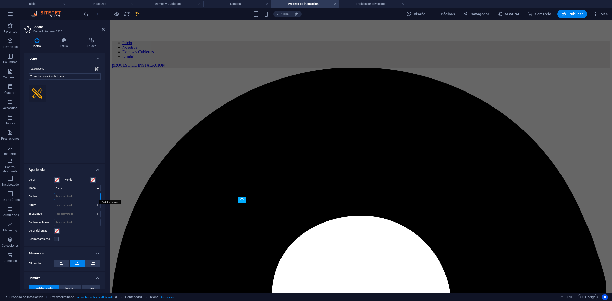
click at [65, 195] on select "Predeterminado automático px rem % em vh vw" at bounding box center [77, 197] width 46 height 6
select select "px"
click at [92, 194] on select "Predeterminado automático px rem % em vh vw" at bounding box center [77, 197] width 46 height 6
type input "100"
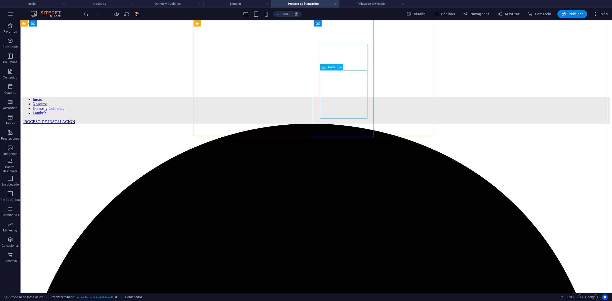
scroll to position [145, 0]
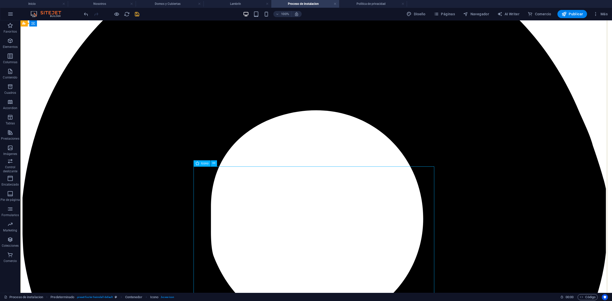
scroll to position [358, 0]
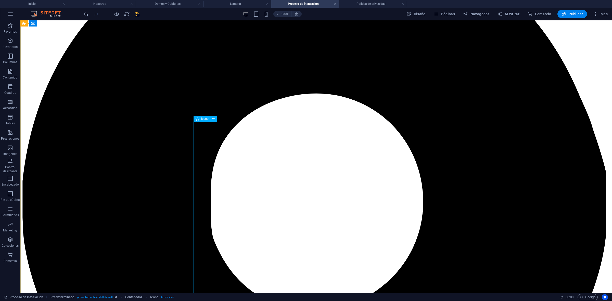
drag, startPoint x: 316, startPoint y: 180, endPoint x: 314, endPoint y: 179, distance: 2.7
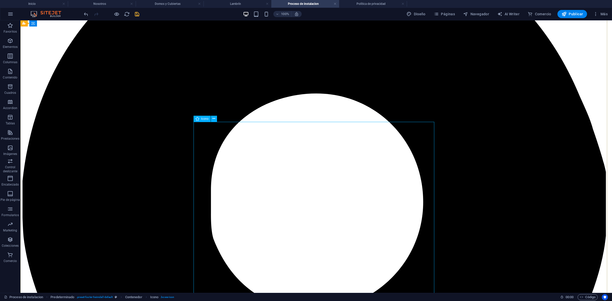
select select "xMidYMid"
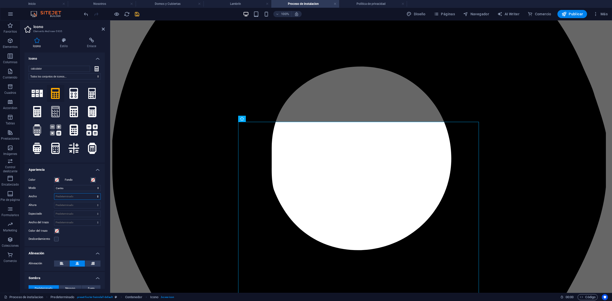
click at [64, 196] on select "Predeterminado automático px rem % em vh vw" at bounding box center [77, 197] width 46 height 6
select select "px"
click at [92, 194] on select "Predeterminado automático px rem % em vh vw" at bounding box center [77, 197] width 46 height 6
type input "100"
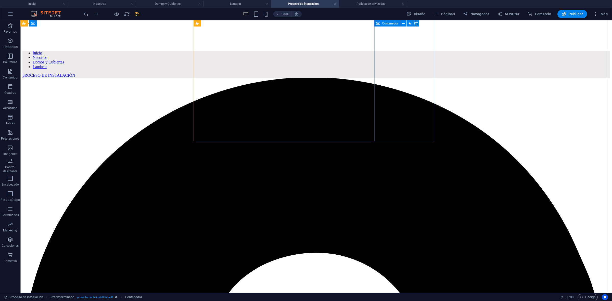
scroll to position [167, 0]
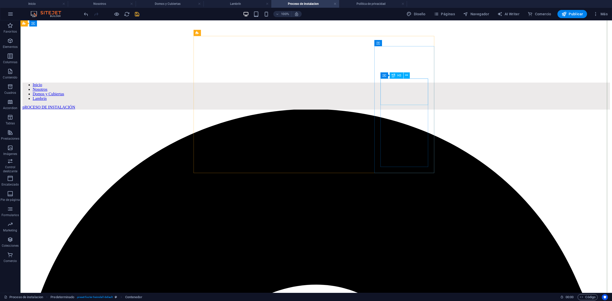
click at [399, 77] on div "H3" at bounding box center [397, 75] width 14 height 6
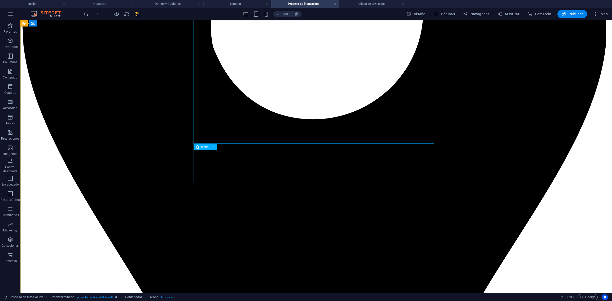
scroll to position [303, 0]
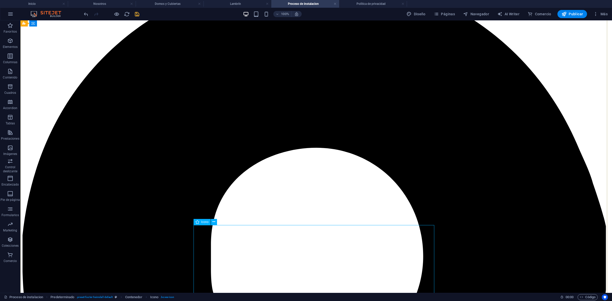
select select "xMidYMid"
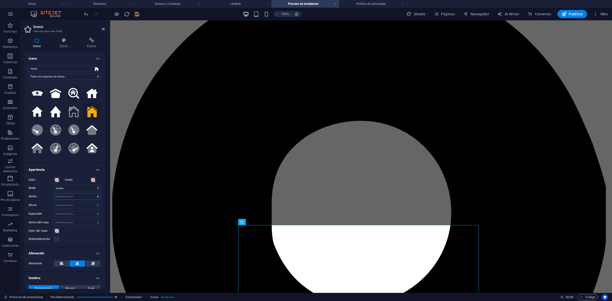
click at [68, 195] on select "Predeterminado automático px rem % em vh vw" at bounding box center [77, 197] width 46 height 6
select select "px"
click at [92, 194] on select "Predeterminado automático px rem % em vh vw" at bounding box center [77, 197] width 46 height 6
type input "100"
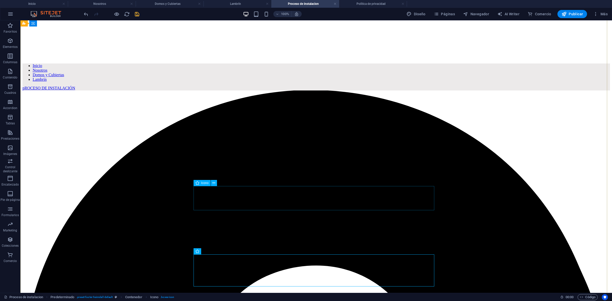
scroll to position [176, 0]
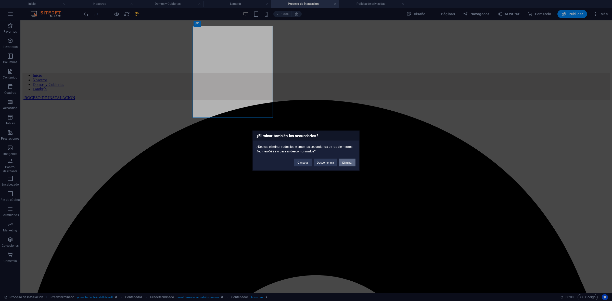
click at [349, 163] on button "Eliminar" at bounding box center [347, 163] width 16 height 8
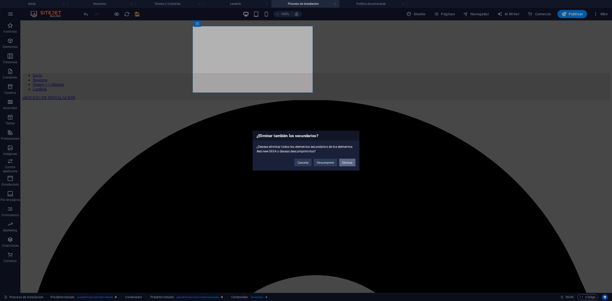
click at [348, 163] on button "Eliminar" at bounding box center [347, 163] width 16 height 8
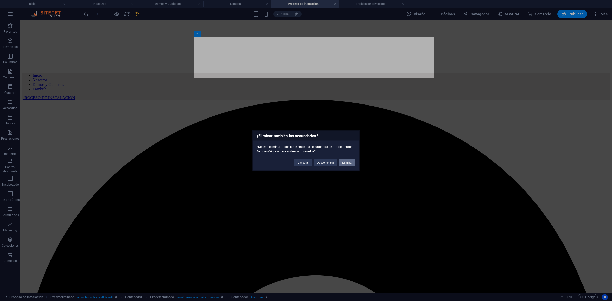
click at [346, 165] on button "Eliminar" at bounding box center [347, 163] width 16 height 8
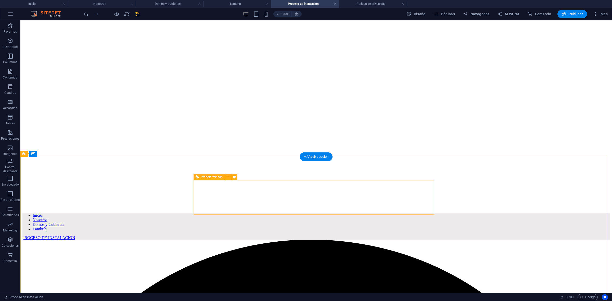
scroll to position [17, 0]
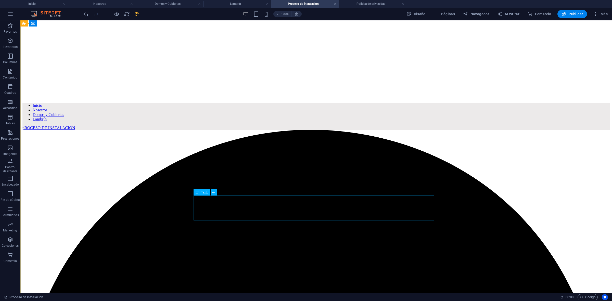
scroll to position [240, 0]
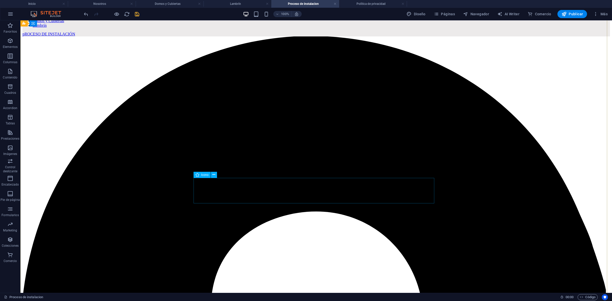
select select "xMidYMid"
select select "px"
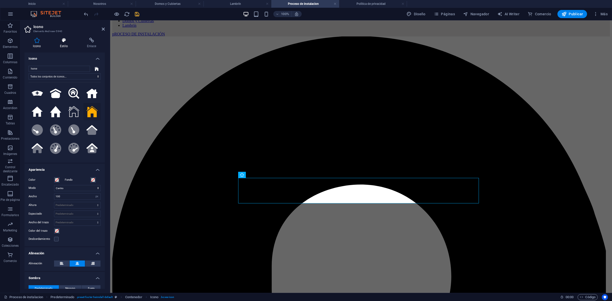
click at [68, 41] on icon at bounding box center [64, 40] width 25 height 5
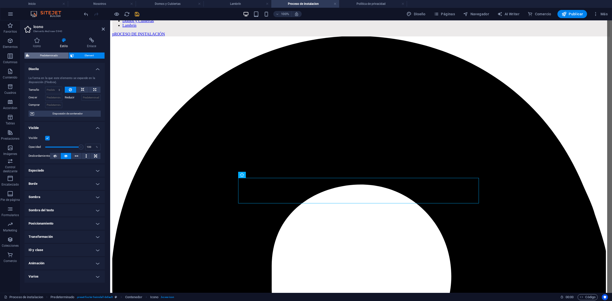
click at [53, 56] on span "Predeterminado" at bounding box center [49, 56] width 36 height 6
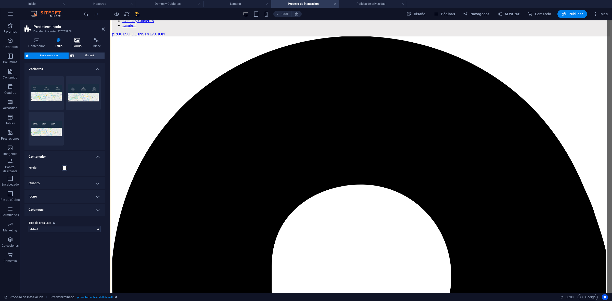
click at [73, 44] on h4 "Fondo" at bounding box center [78, 43] width 19 height 11
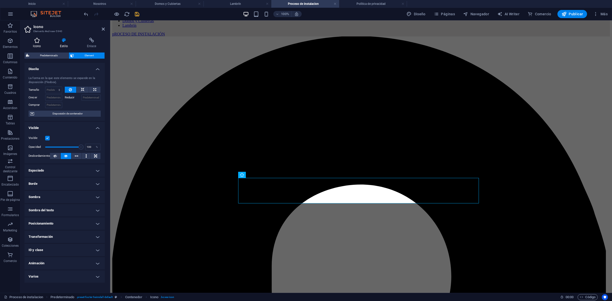
click at [36, 43] on h4 "Icono" at bounding box center [37, 43] width 27 height 11
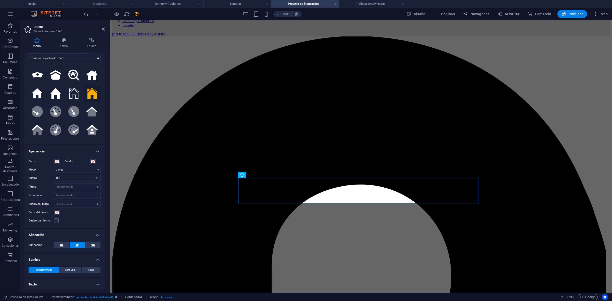
scroll to position [31, 0]
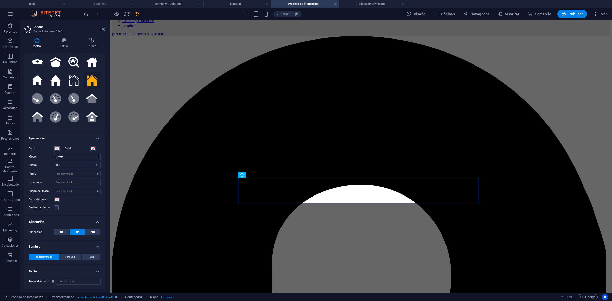
click at [55, 146] on button "Color" at bounding box center [57, 149] width 6 height 6
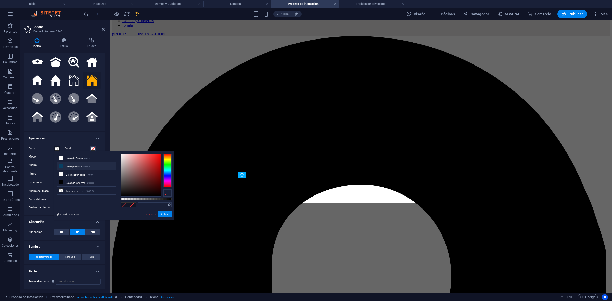
click at [60, 166] on icon at bounding box center [61, 166] width 4 height 4
type input "#084063"
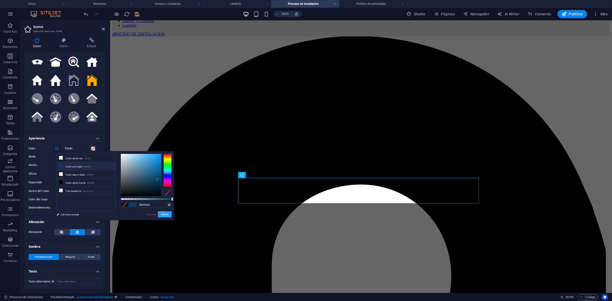
click at [166, 214] on button "Aplicar" at bounding box center [165, 214] width 14 height 6
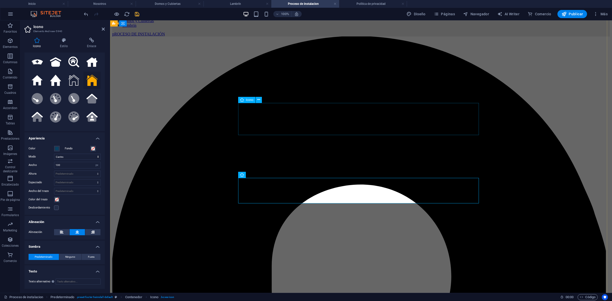
select select "xMidYMid"
select select "px"
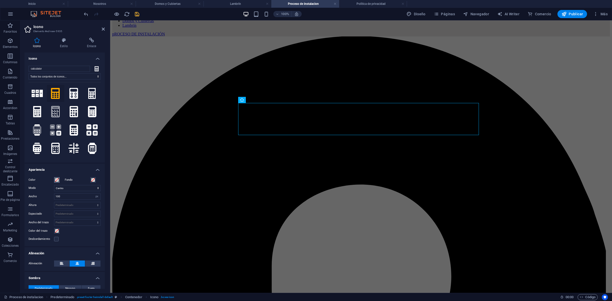
click at [58, 181] on span at bounding box center [57, 180] width 4 height 4
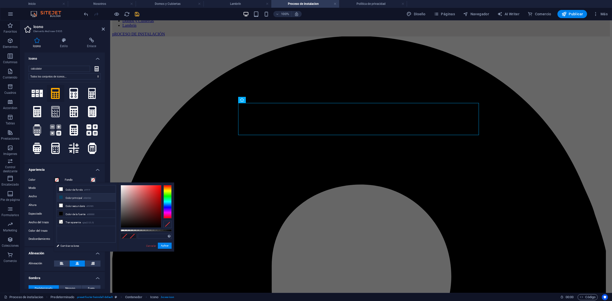
click at [74, 198] on li "Color principal #084063" at bounding box center [86, 198] width 59 height 8
type input "#084063"
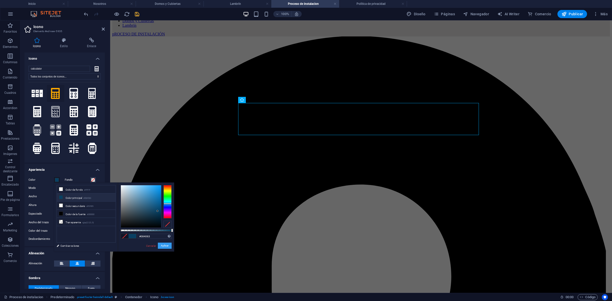
click at [168, 245] on button "Aplicar" at bounding box center [165, 246] width 14 height 6
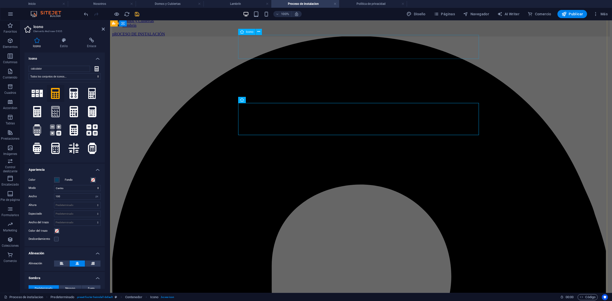
select select "xMidYMid"
select select "px"
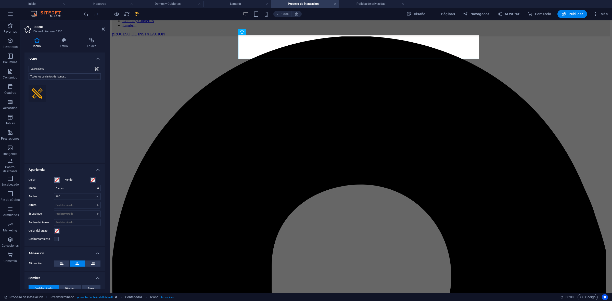
click at [55, 180] on span at bounding box center [57, 180] width 4 height 4
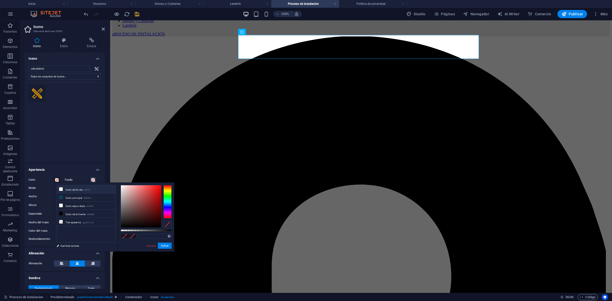
click at [86, 193] on li "Color de fondo #ffffff" at bounding box center [86, 189] width 59 height 8
click at [90, 197] on small "#084063" at bounding box center [87, 199] width 8 height 4
type input "#084063"
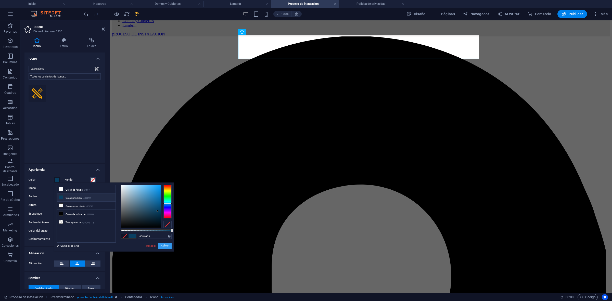
click at [165, 245] on button "Aplicar" at bounding box center [165, 246] width 14 height 6
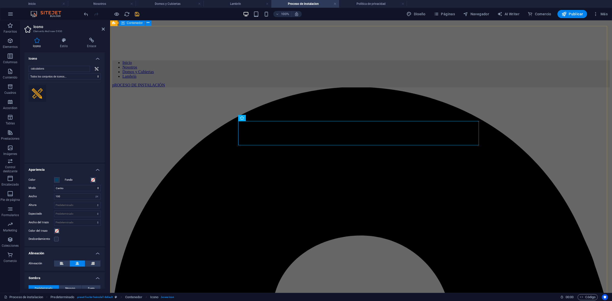
scroll to position [80, 0]
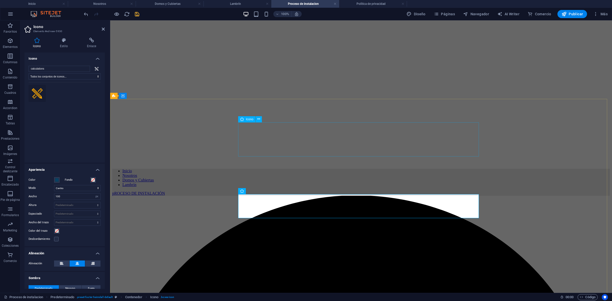
select select "xMidYMid"
select select "px"
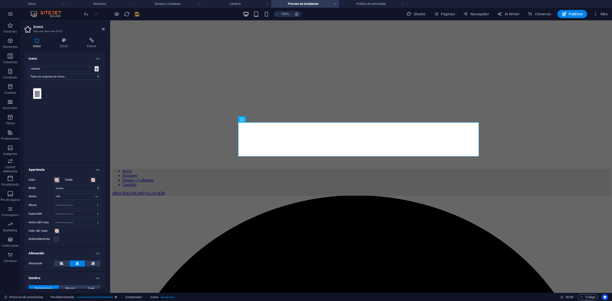
click at [55, 179] on span at bounding box center [57, 180] width 4 height 4
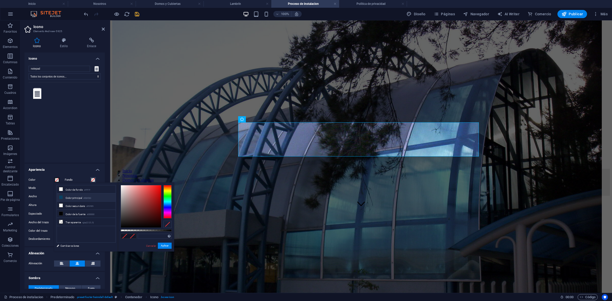
click at [71, 200] on li "Color principal #084063" at bounding box center [86, 198] width 59 height 8
type input "#084063"
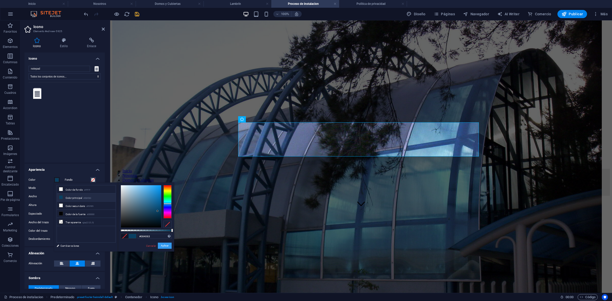
click at [169, 247] on button "Aplicar" at bounding box center [165, 246] width 14 height 6
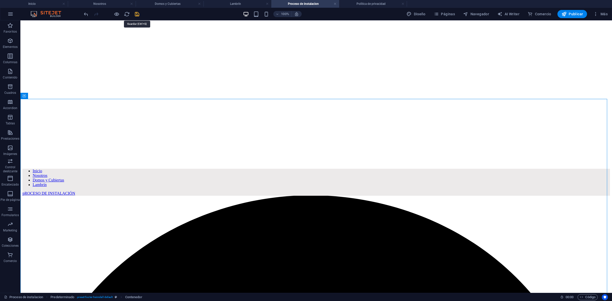
click at [137, 16] on icon "save" at bounding box center [137, 14] width 6 height 6
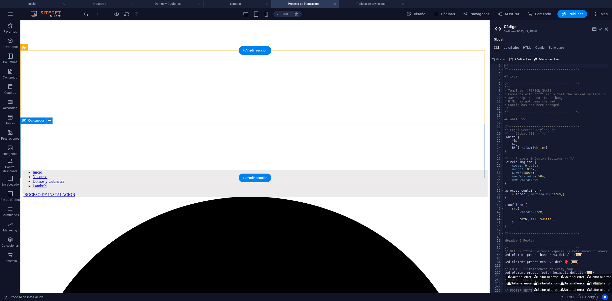
scroll to position [0, 0]
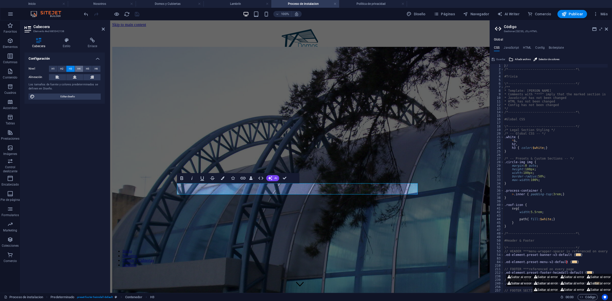
click at [78, 69] on span "H4" at bounding box center [78, 69] width 3 height 6
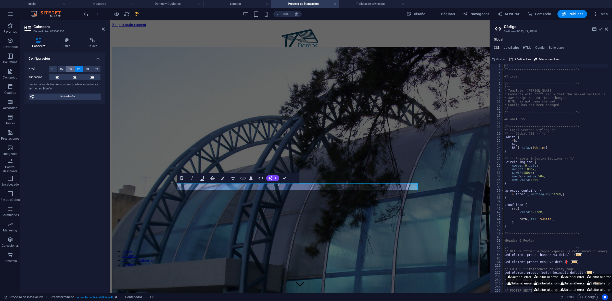
click at [69, 69] on span "H3" at bounding box center [70, 69] width 3 height 6
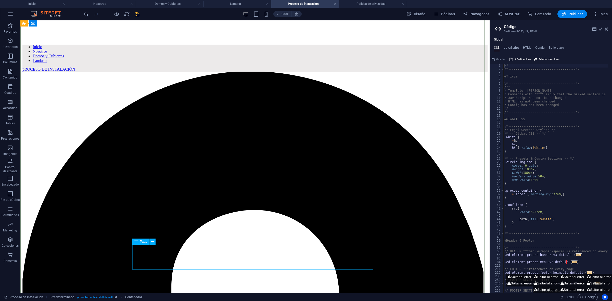
scroll to position [287, 0]
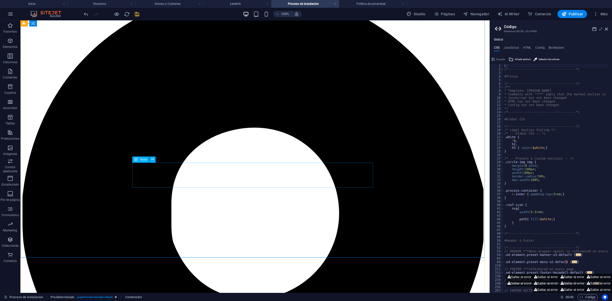
click at [136, 16] on icon "save" at bounding box center [137, 14] width 6 height 6
